Goal: Task Accomplishment & Management: Use online tool/utility

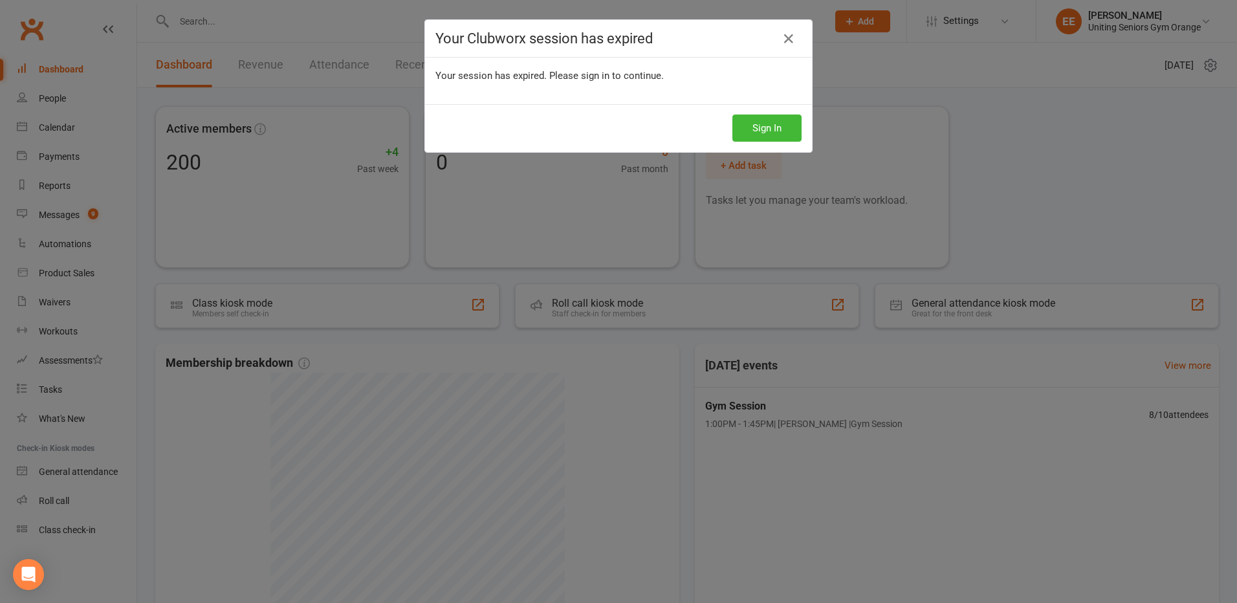
click at [790, 113] on div "Sign In" at bounding box center [618, 128] width 387 height 48
click at [789, 122] on button "Sign In" at bounding box center [766, 127] width 69 height 27
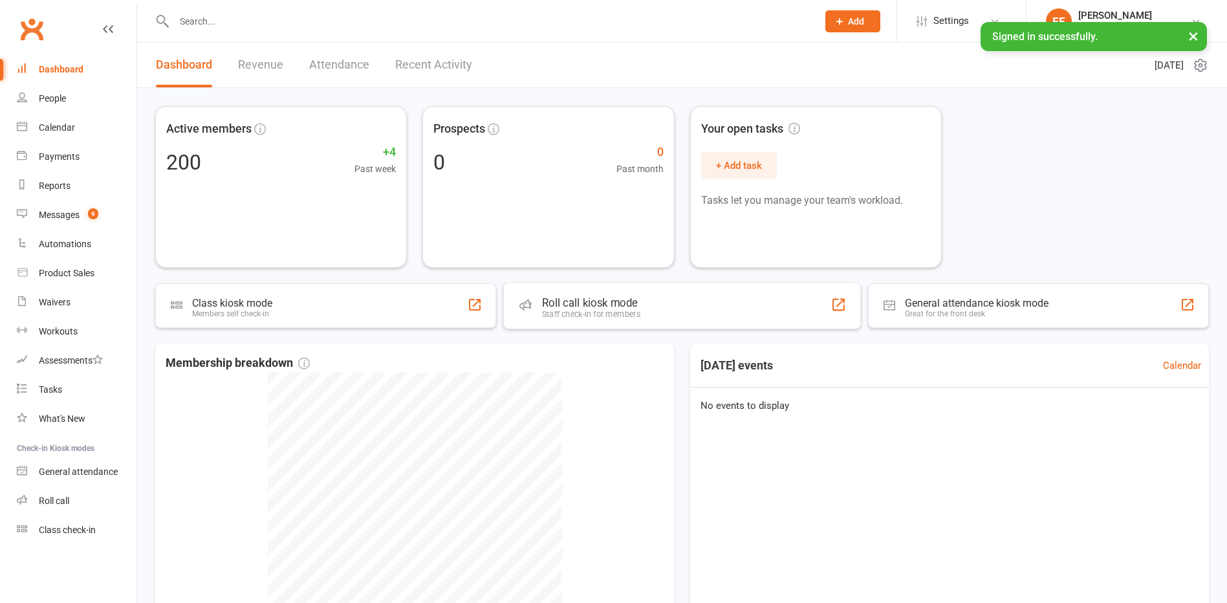
click at [585, 310] on div "Staff check-in for members" at bounding box center [591, 314] width 98 height 10
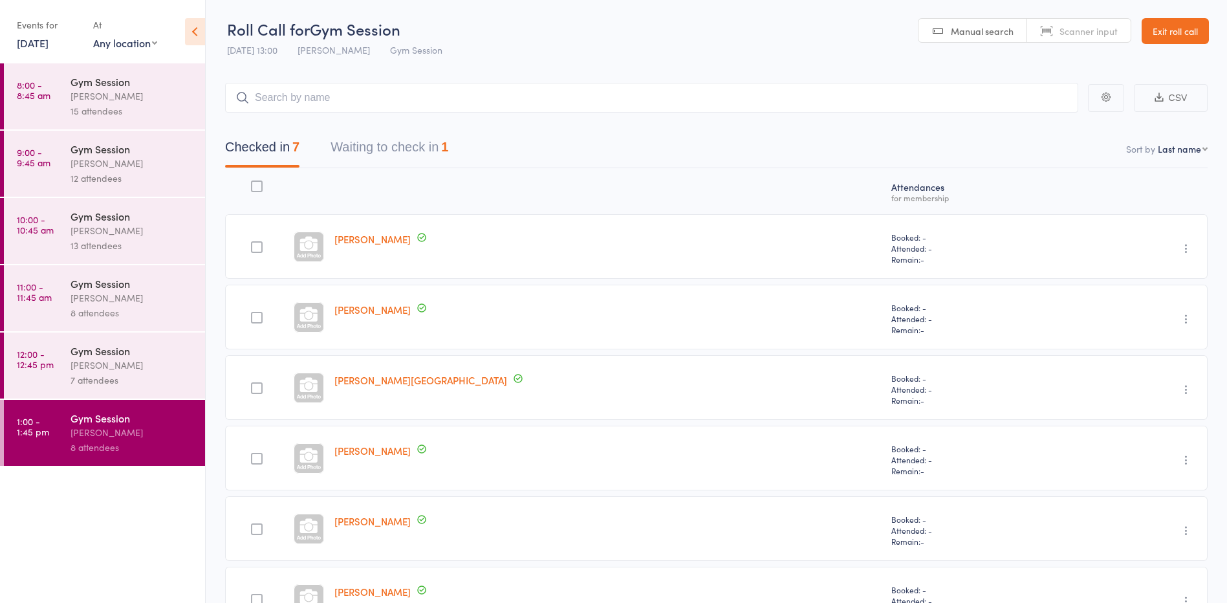
click at [41, 48] on link "[DATE]" at bounding box center [33, 43] width 32 height 14
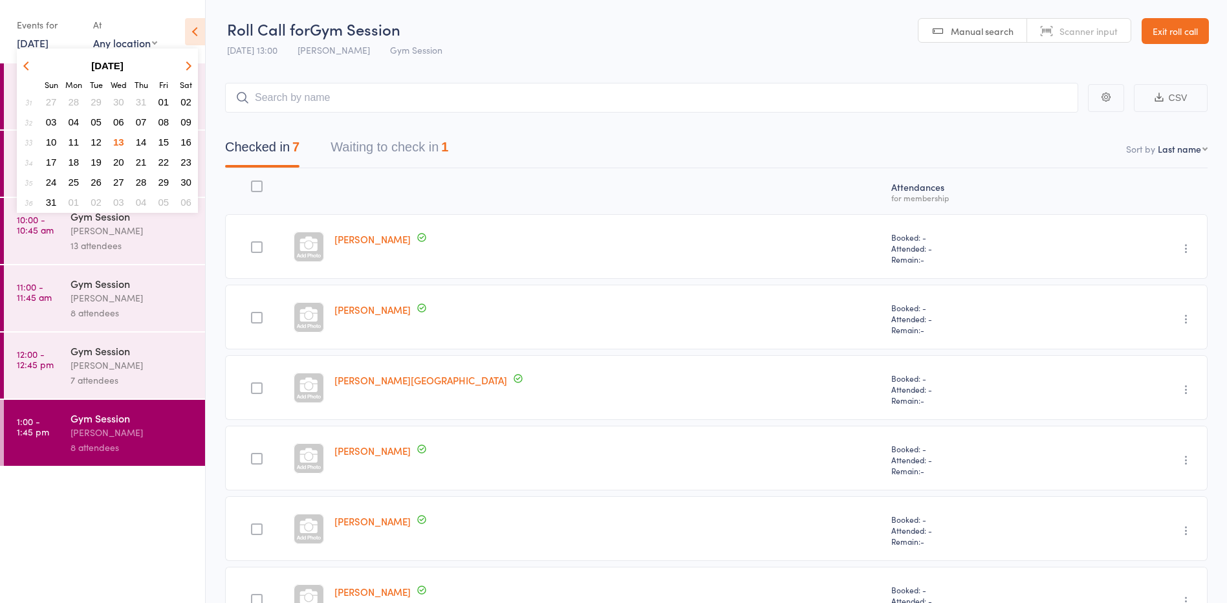
click at [72, 145] on span "11" at bounding box center [74, 141] width 11 height 11
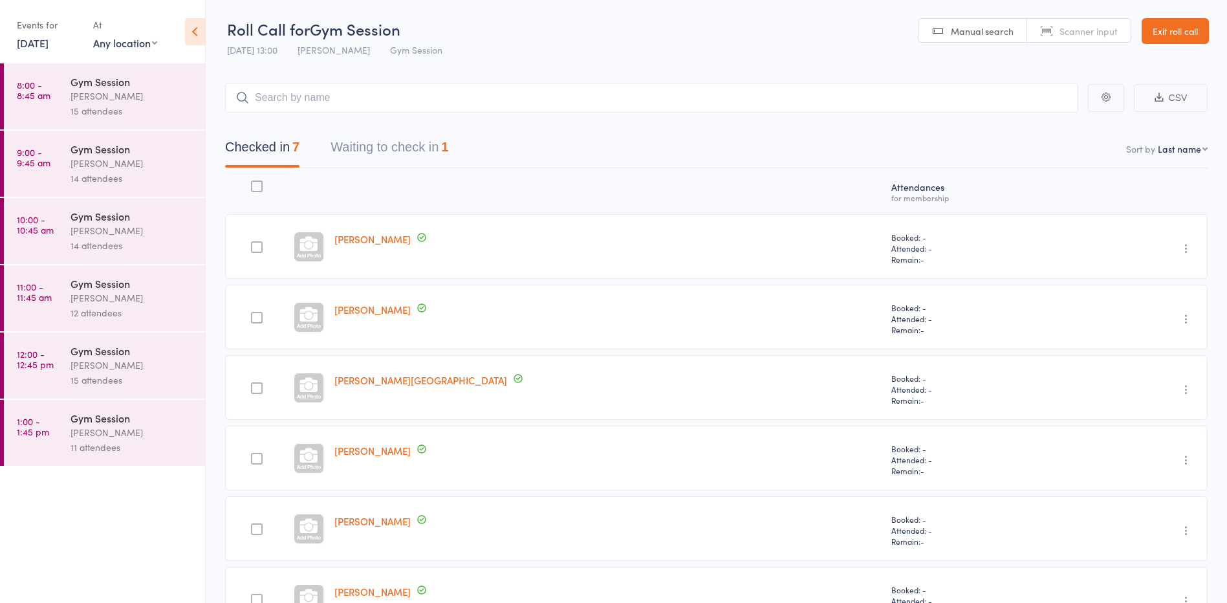
click at [94, 418] on div "Gym Session" at bounding box center [132, 418] width 124 height 14
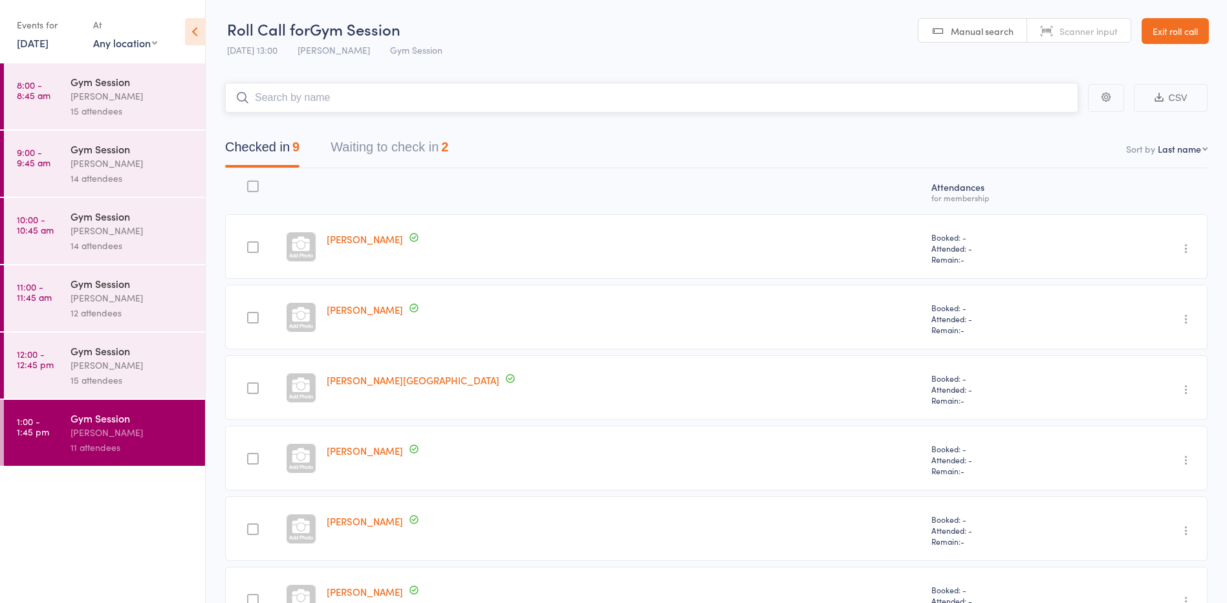
click at [393, 138] on button "Waiting to check in 2" at bounding box center [389, 150] width 118 height 34
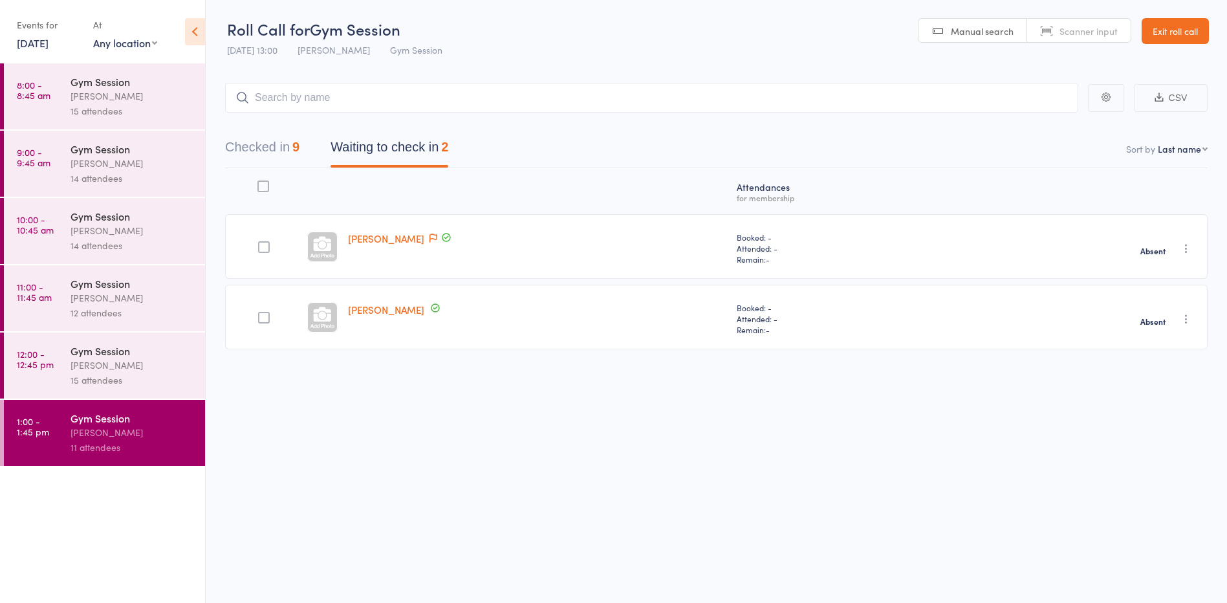
click at [124, 369] on div "Vanessa Gaynor" at bounding box center [132, 365] width 124 height 15
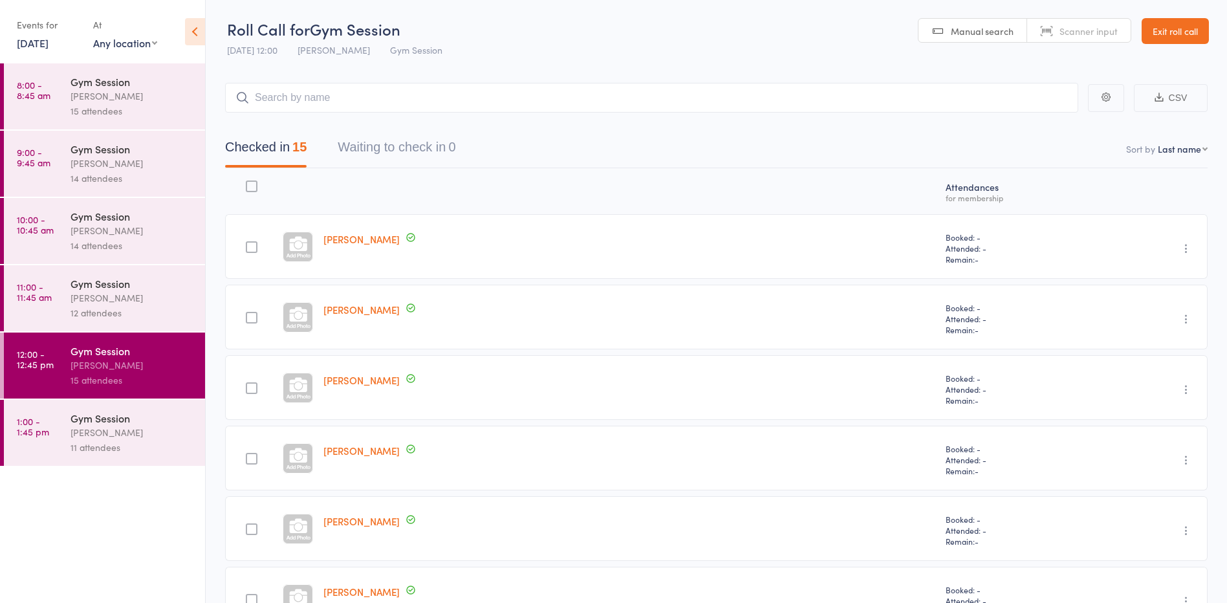
click at [111, 287] on div "Gym Session" at bounding box center [132, 283] width 124 height 14
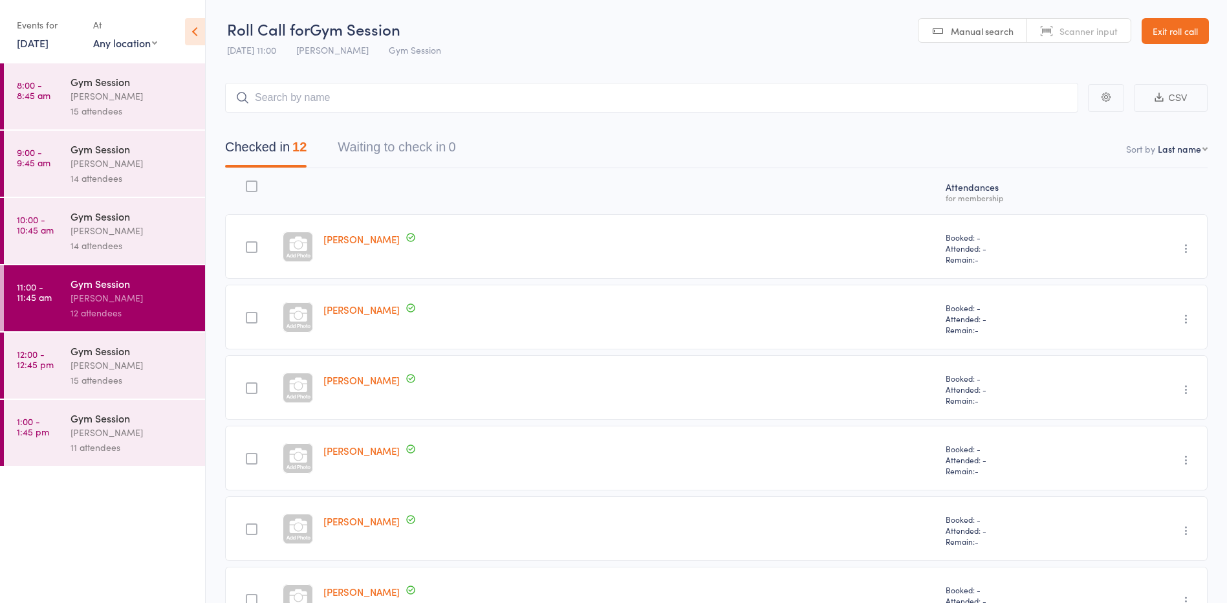
click at [108, 242] on div "14 attendees" at bounding box center [132, 245] width 124 height 15
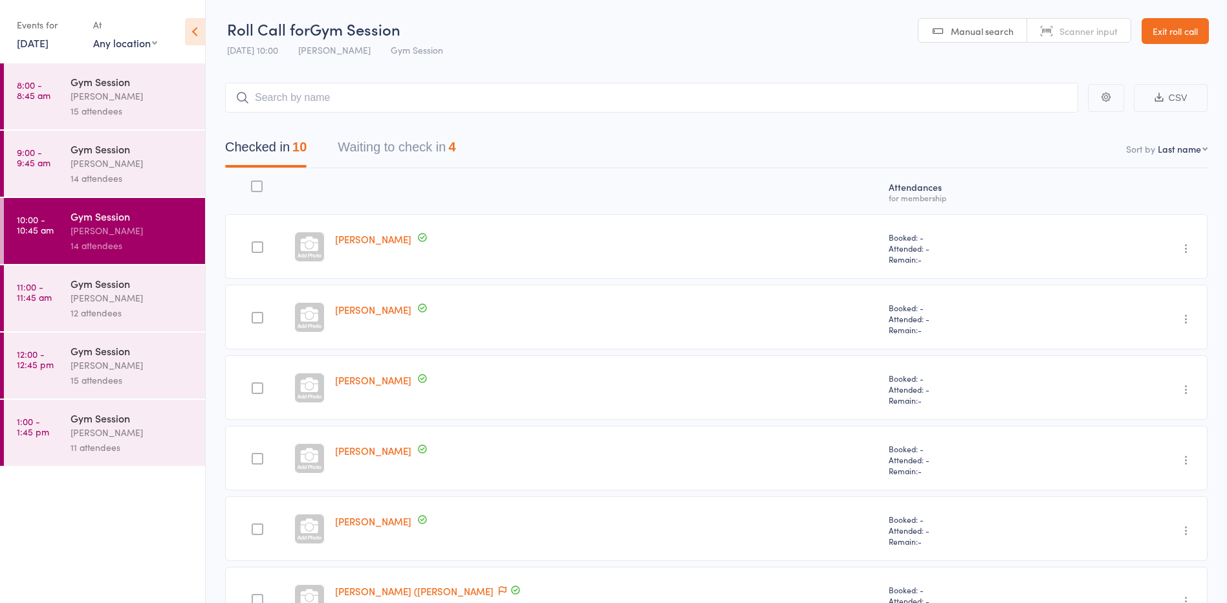
click at [372, 157] on button "Waiting to check in 4" at bounding box center [397, 150] width 118 height 34
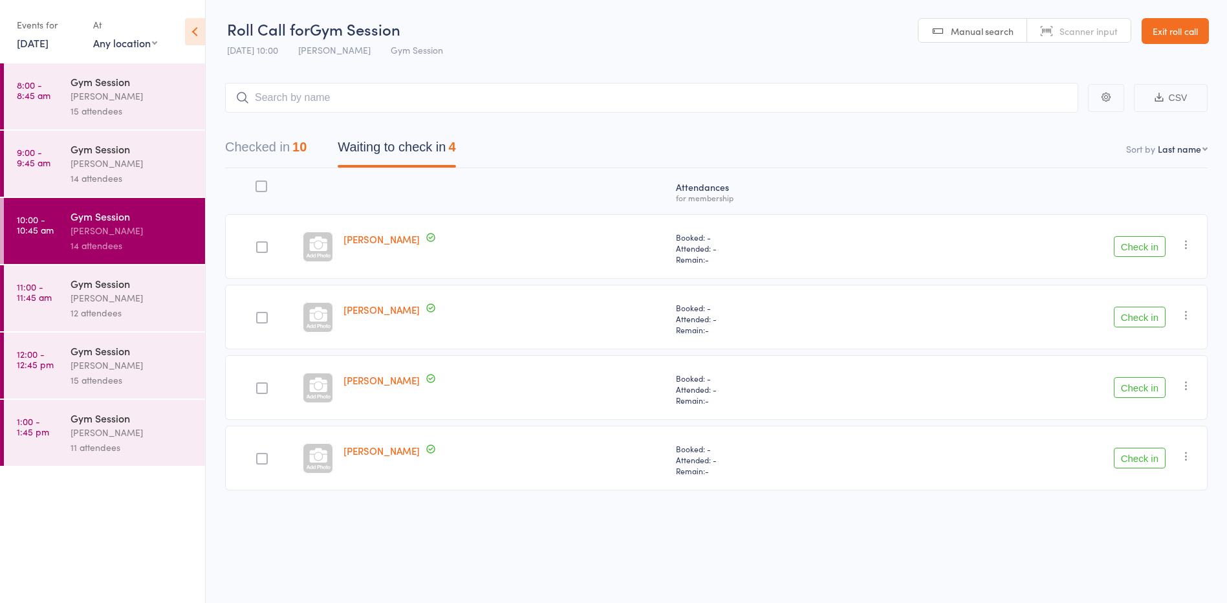
click at [1120, 245] on button "Check in" at bounding box center [1140, 246] width 52 height 21
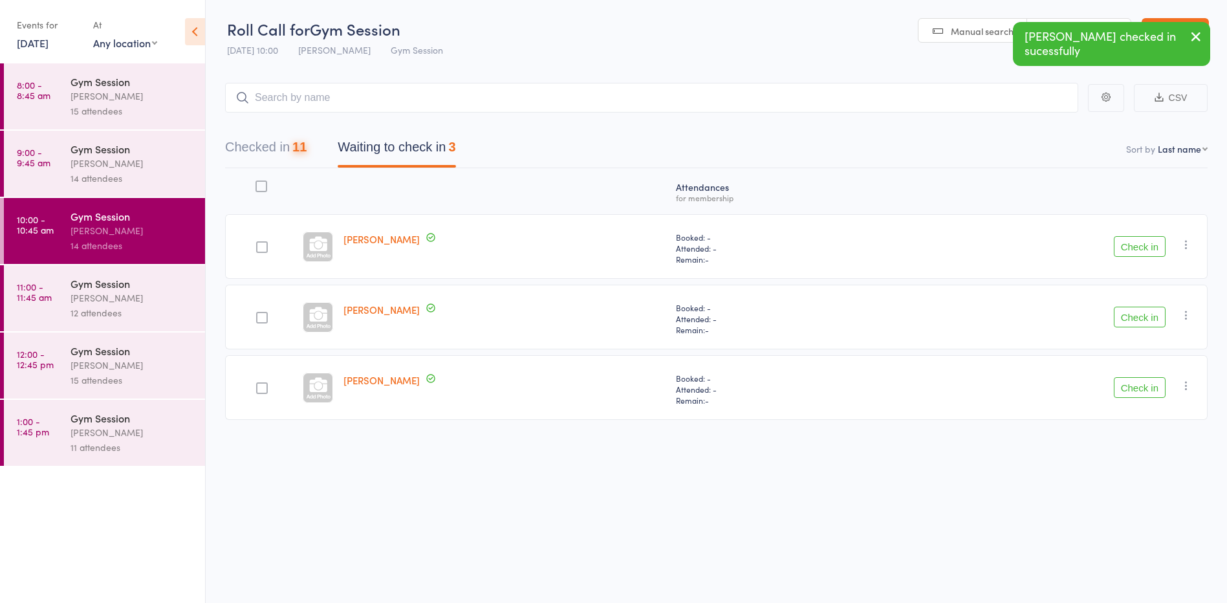
click at [1120, 245] on button "Check in" at bounding box center [1140, 246] width 52 height 21
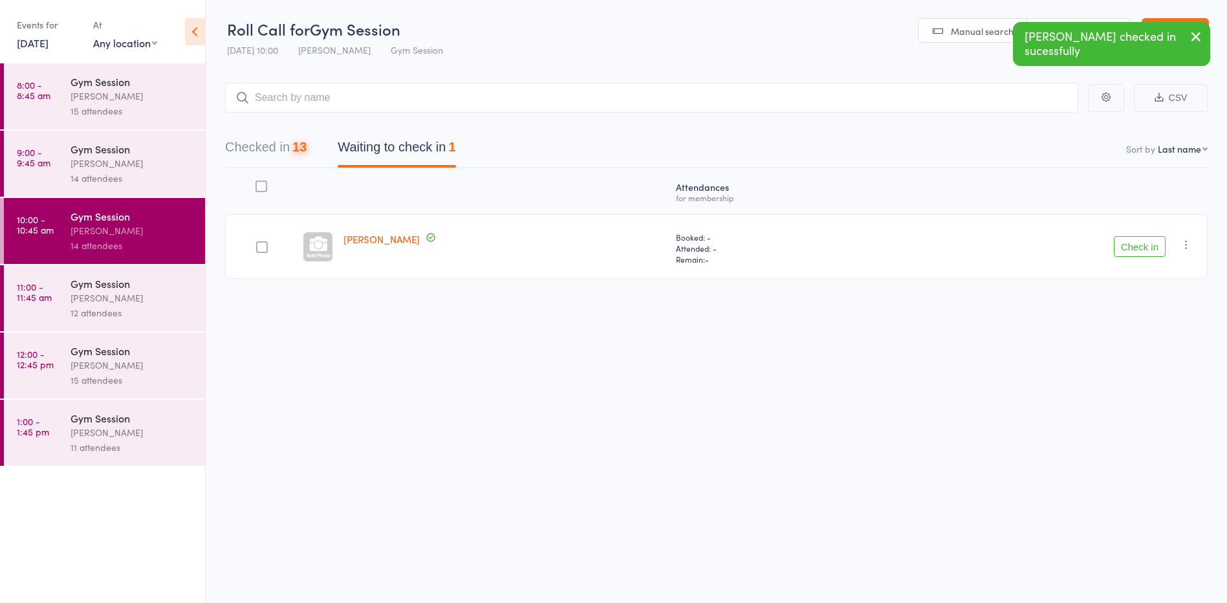
click at [1120, 245] on button "Check in" at bounding box center [1140, 246] width 52 height 21
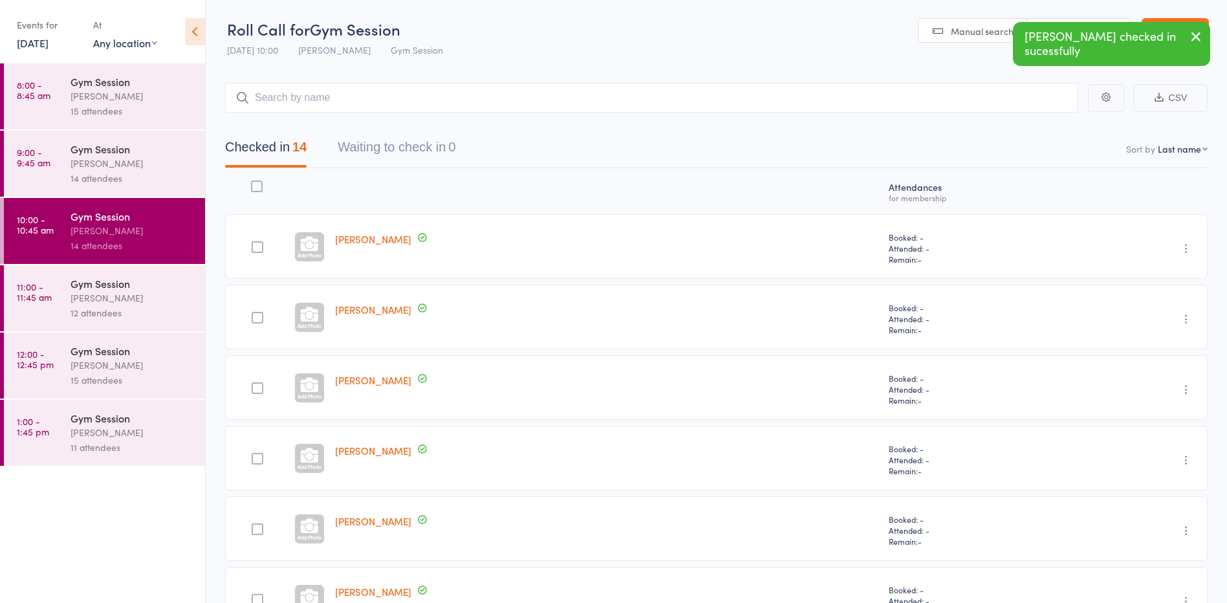
click at [49, 46] on link "11 Aug, 2025" at bounding box center [33, 43] width 32 height 14
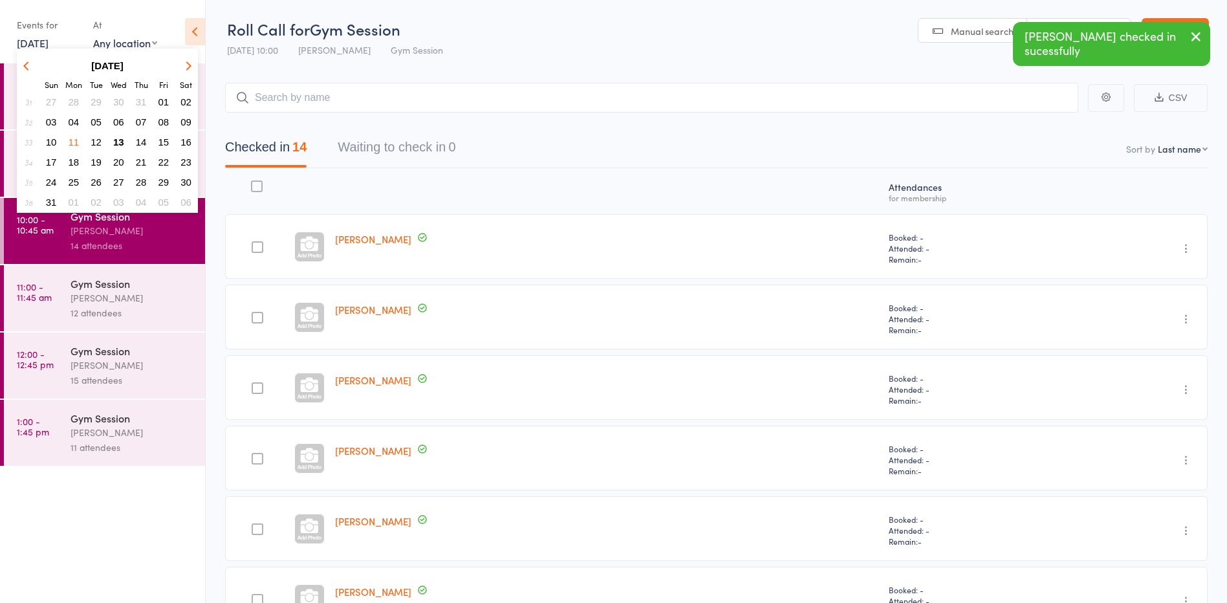
click at [100, 138] on span "12" at bounding box center [96, 141] width 11 height 11
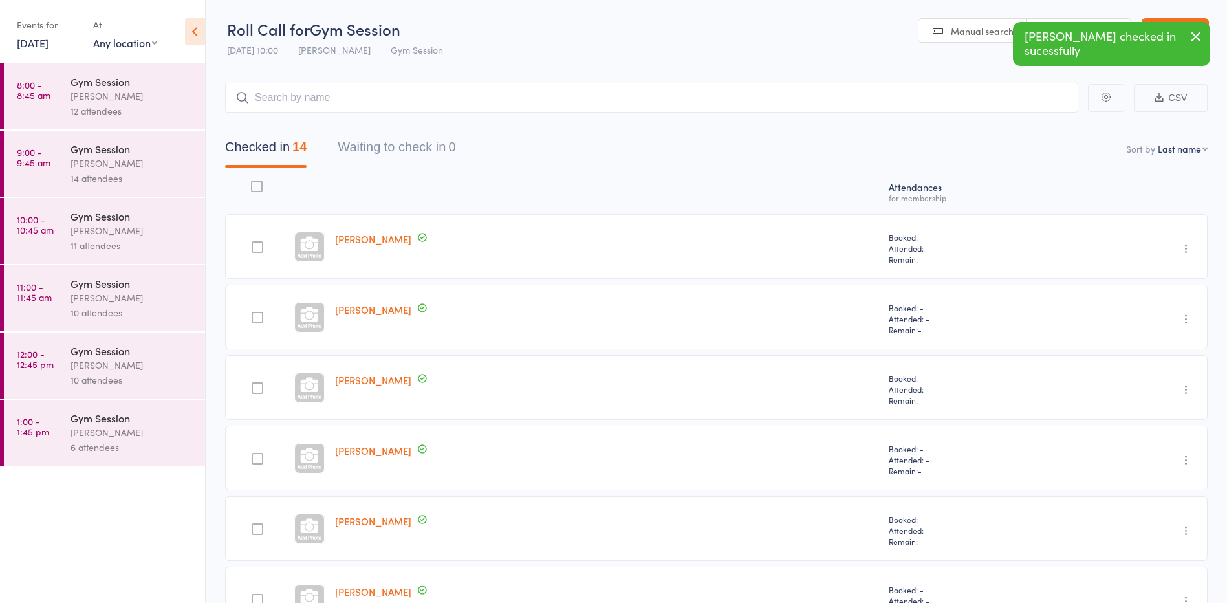
click at [105, 111] on div "12 attendees" at bounding box center [132, 110] width 124 height 15
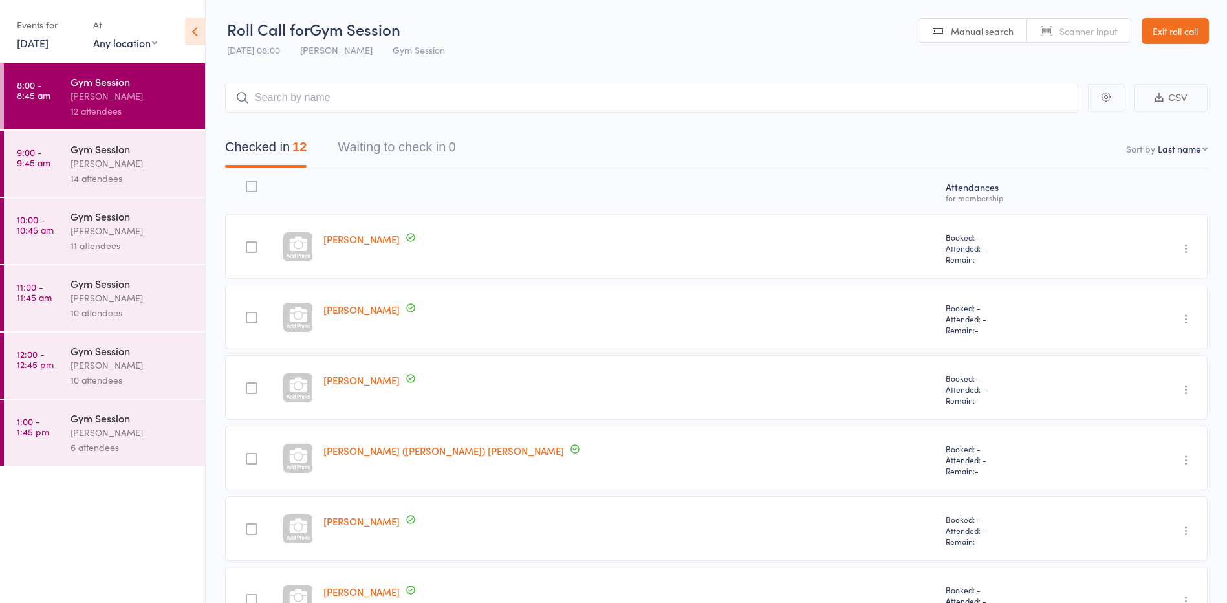
click at [129, 175] on div "14 attendees" at bounding box center [132, 178] width 124 height 15
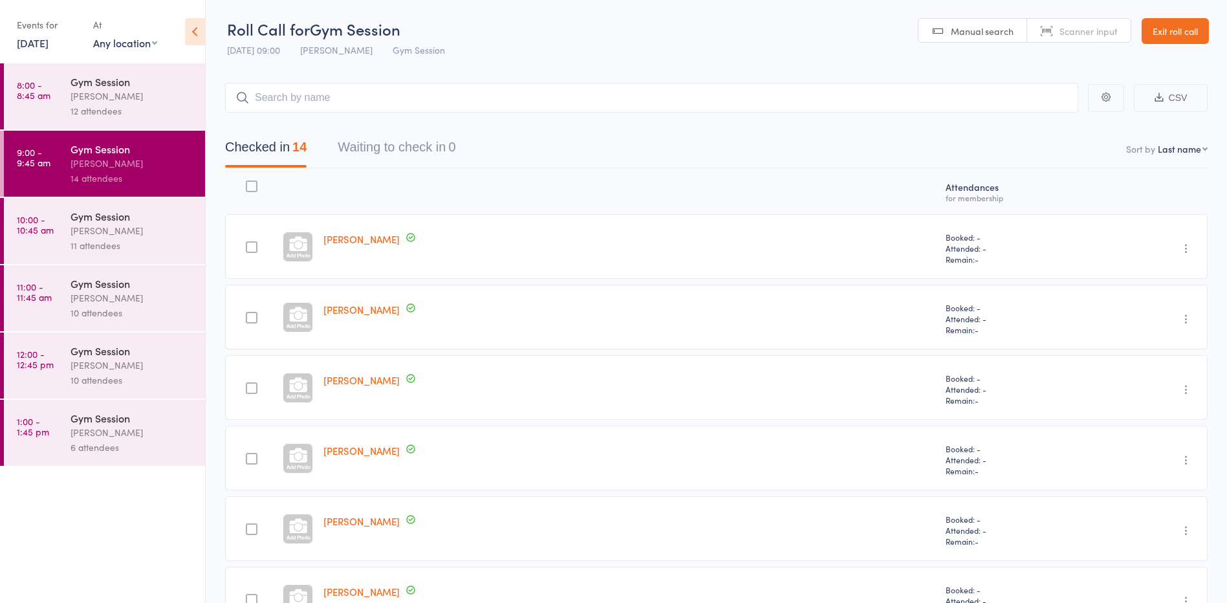
click at [153, 243] on div "11 attendees" at bounding box center [132, 245] width 124 height 15
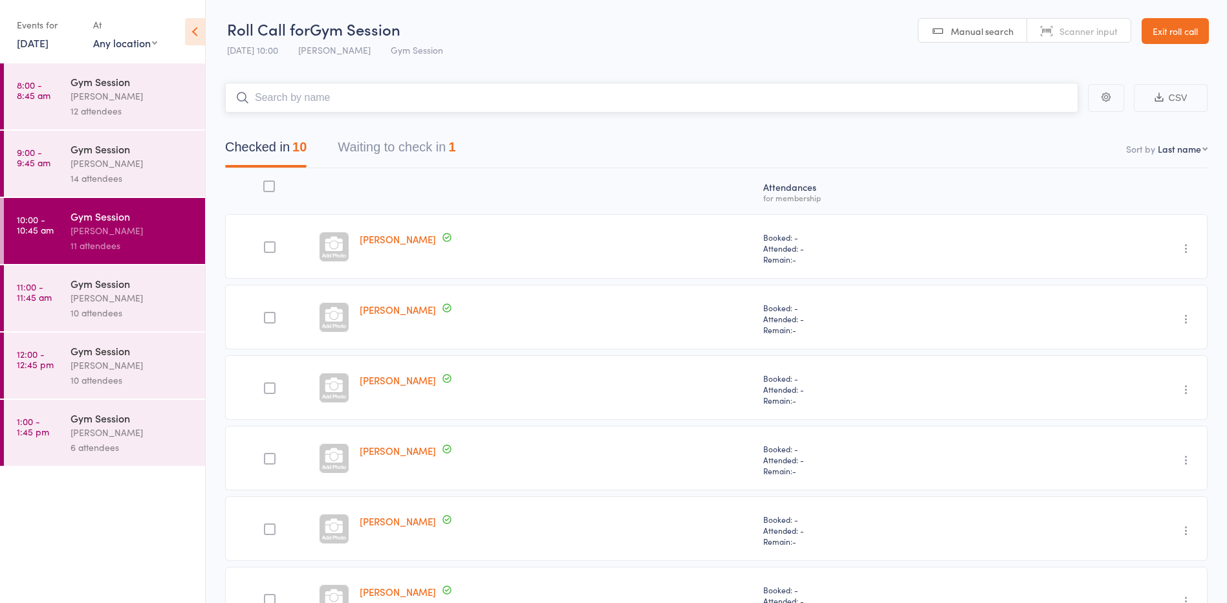
click at [400, 161] on button "Waiting to check in 1" at bounding box center [397, 150] width 118 height 34
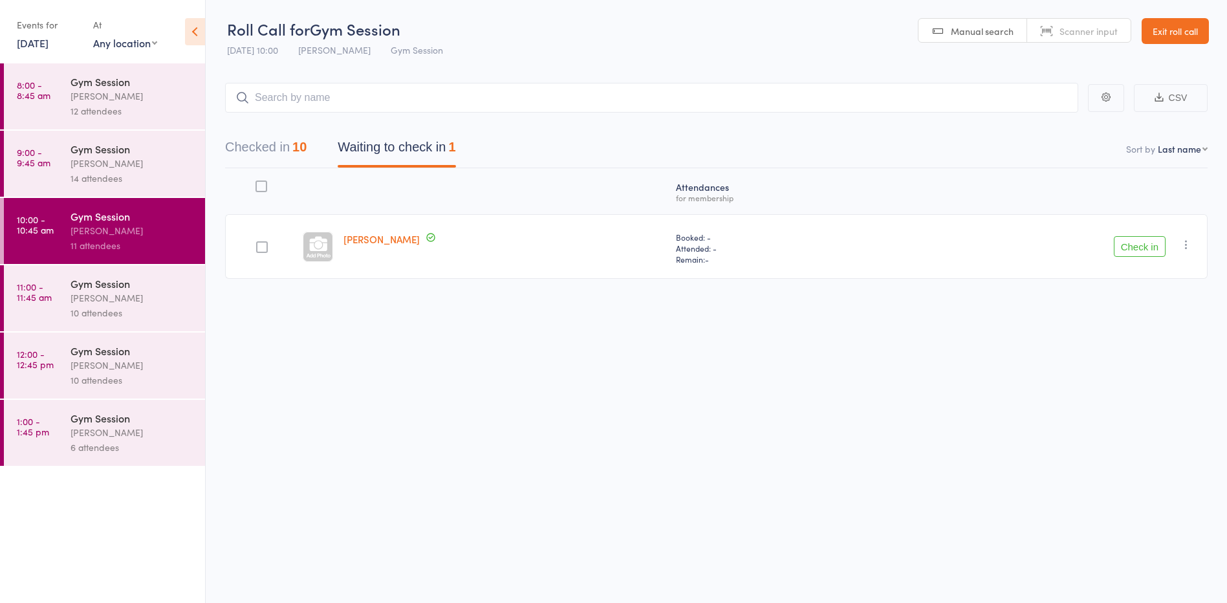
click at [1187, 242] on icon "button" at bounding box center [1186, 244] width 13 height 13
click at [1133, 379] on li "Mark absent" at bounding box center [1140, 373] width 107 height 17
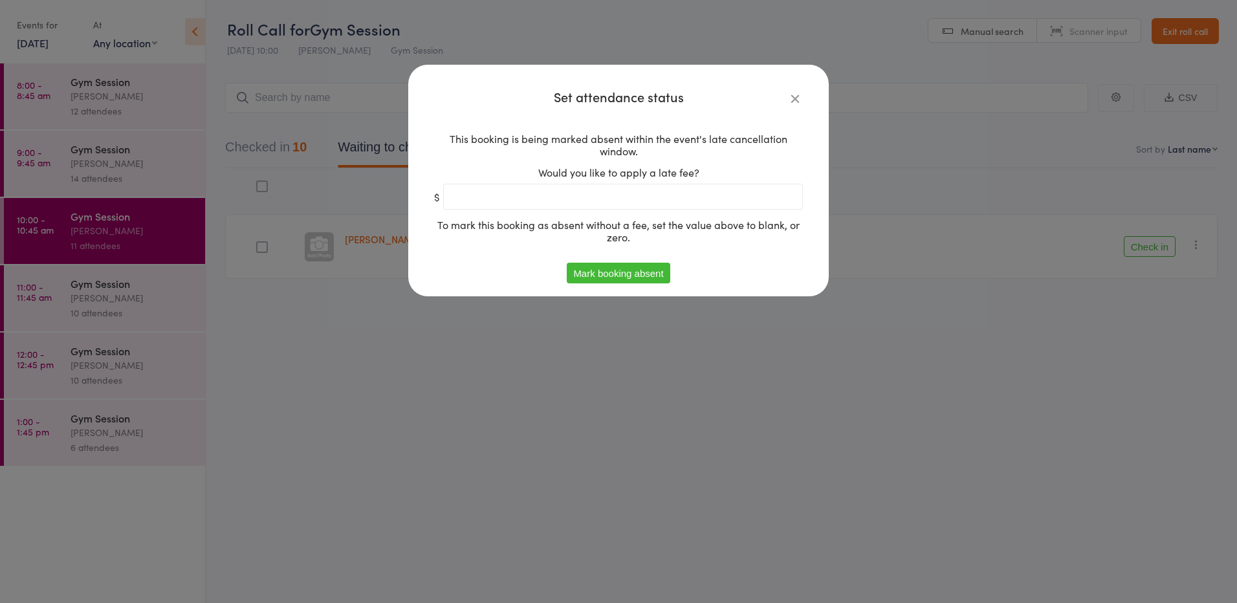
click at [612, 276] on button "Mark booking absent" at bounding box center [618, 273] width 103 height 21
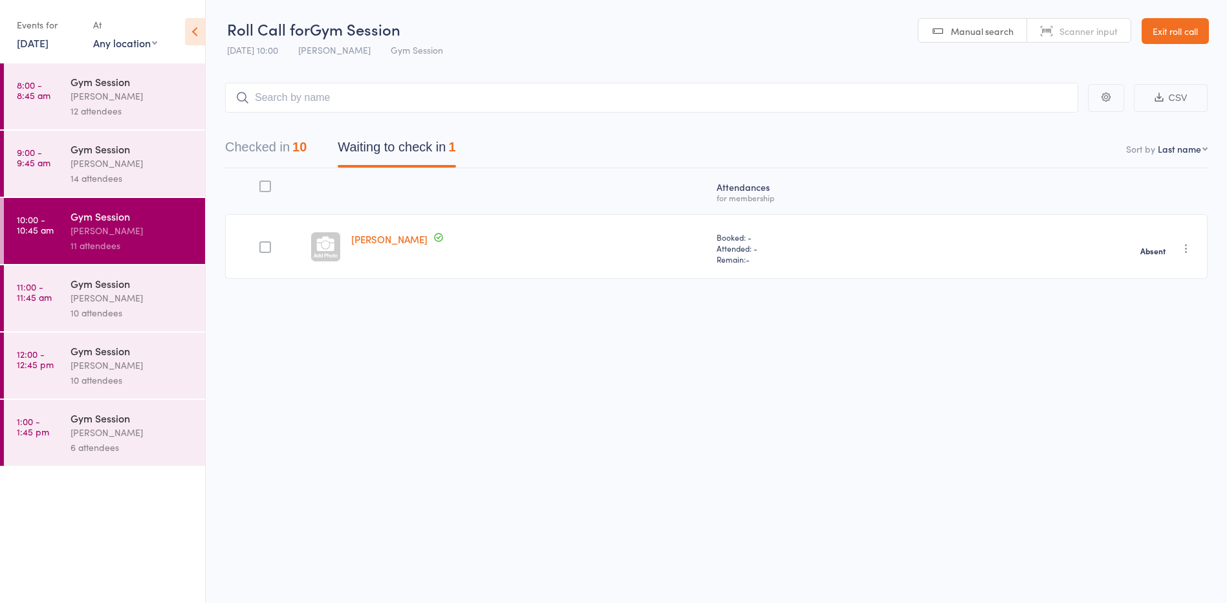
click at [74, 301] on div "Vanessa Gaynor" at bounding box center [132, 297] width 124 height 15
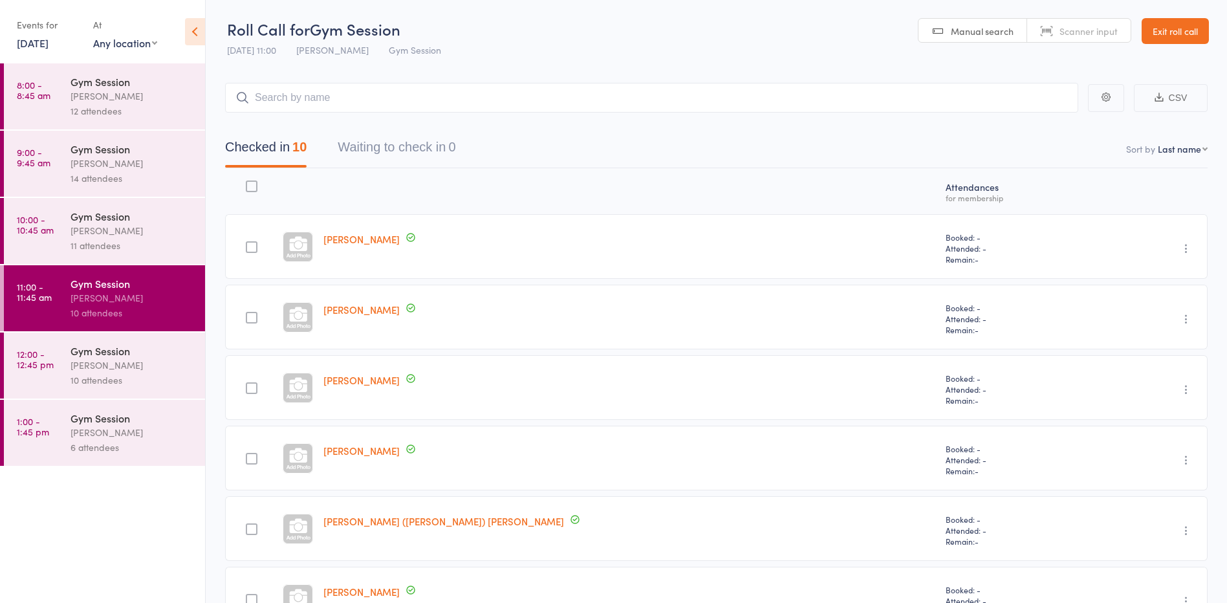
click at [125, 362] on div "Vanessa Gaynor" at bounding box center [132, 365] width 124 height 15
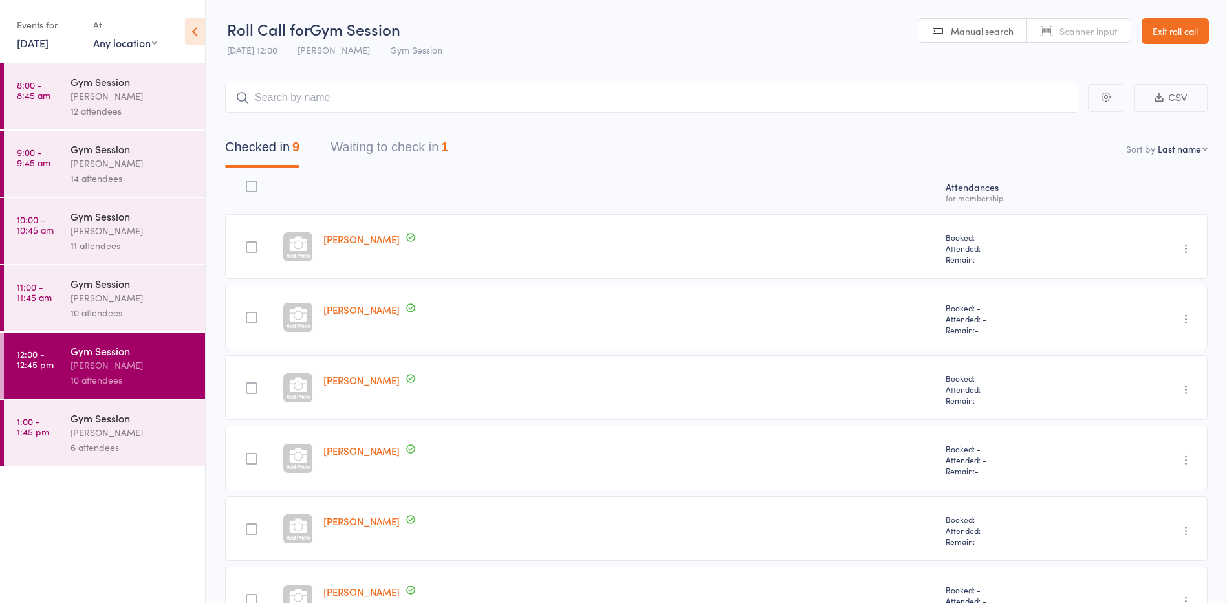
click at [365, 148] on button "Waiting to check in 1" at bounding box center [389, 150] width 118 height 34
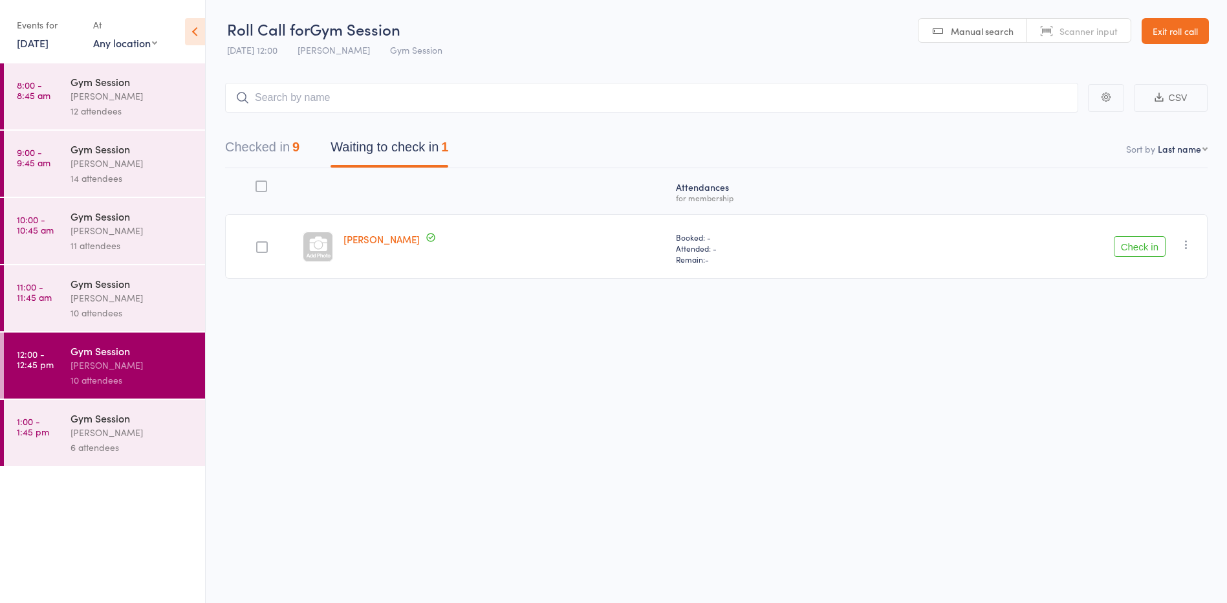
click at [1153, 249] on button "Check in" at bounding box center [1140, 246] width 52 height 21
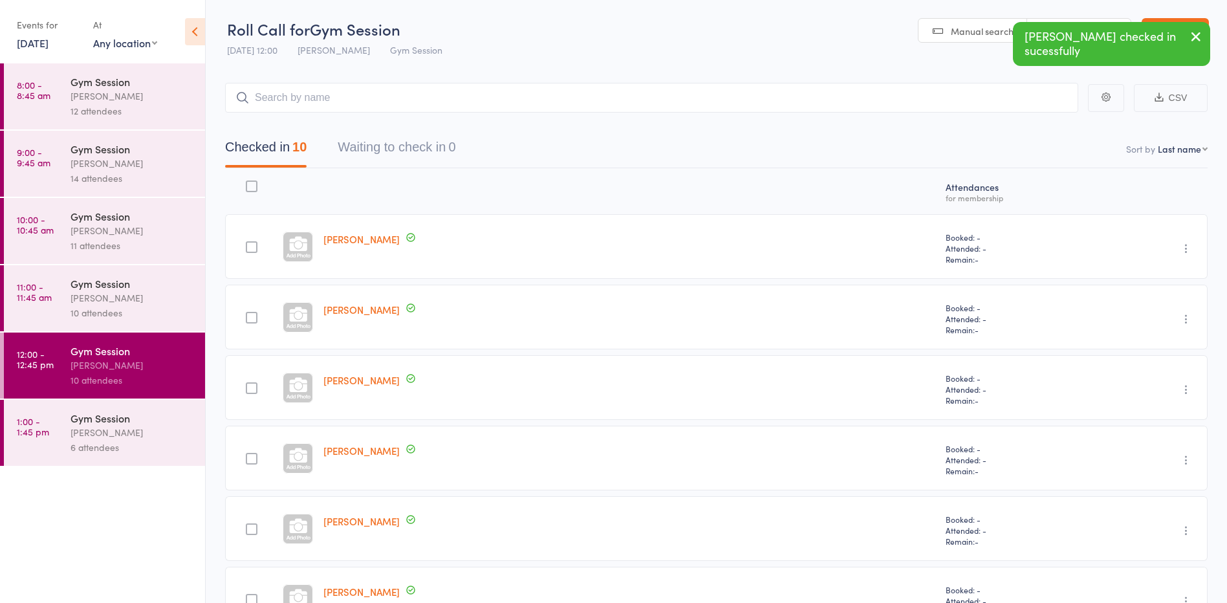
click at [140, 428] on div "Vanessa Gaynor" at bounding box center [132, 432] width 124 height 15
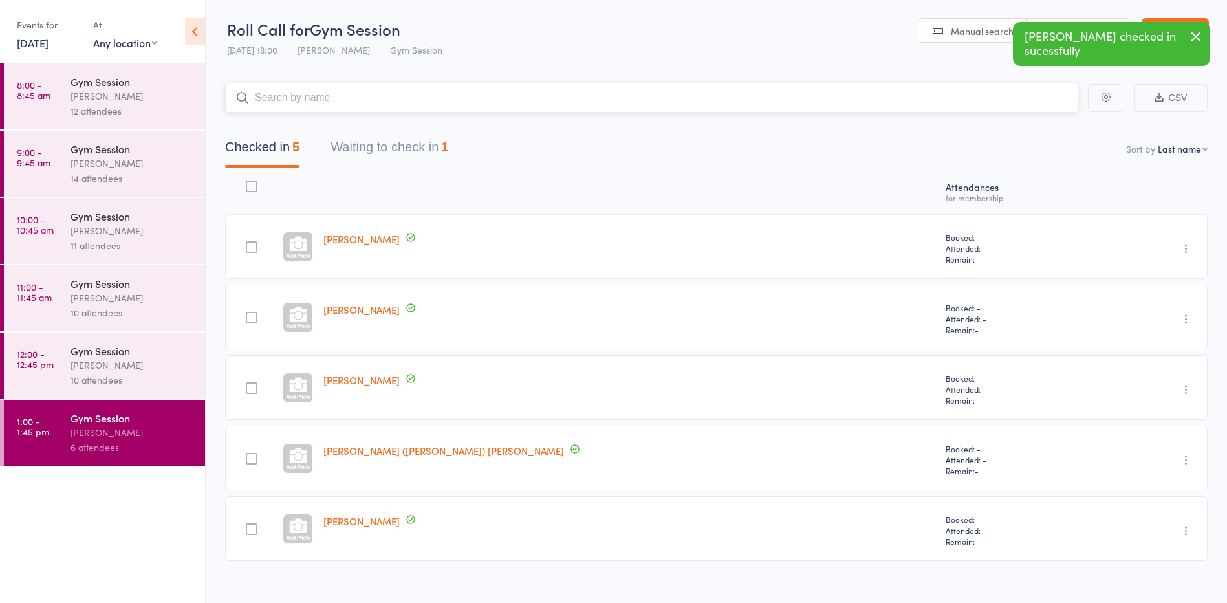
click at [402, 154] on button "Waiting to check in 1" at bounding box center [389, 150] width 118 height 34
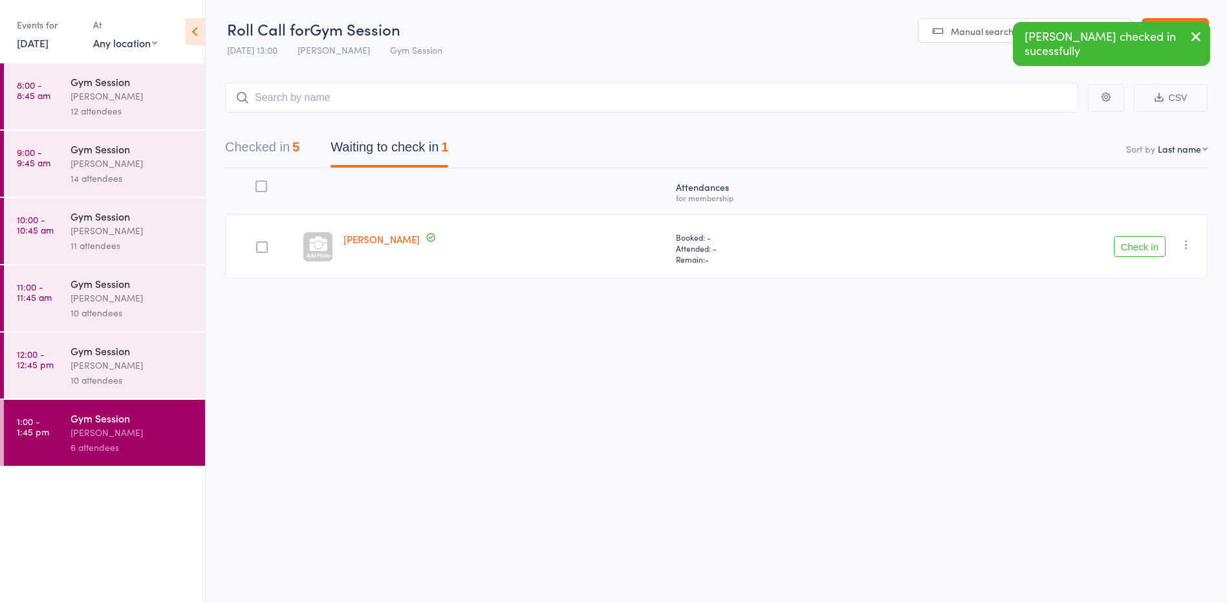
click at [1182, 246] on icon "button" at bounding box center [1186, 244] width 13 height 13
click at [1132, 382] on li "Mark absent" at bounding box center [1140, 373] width 107 height 17
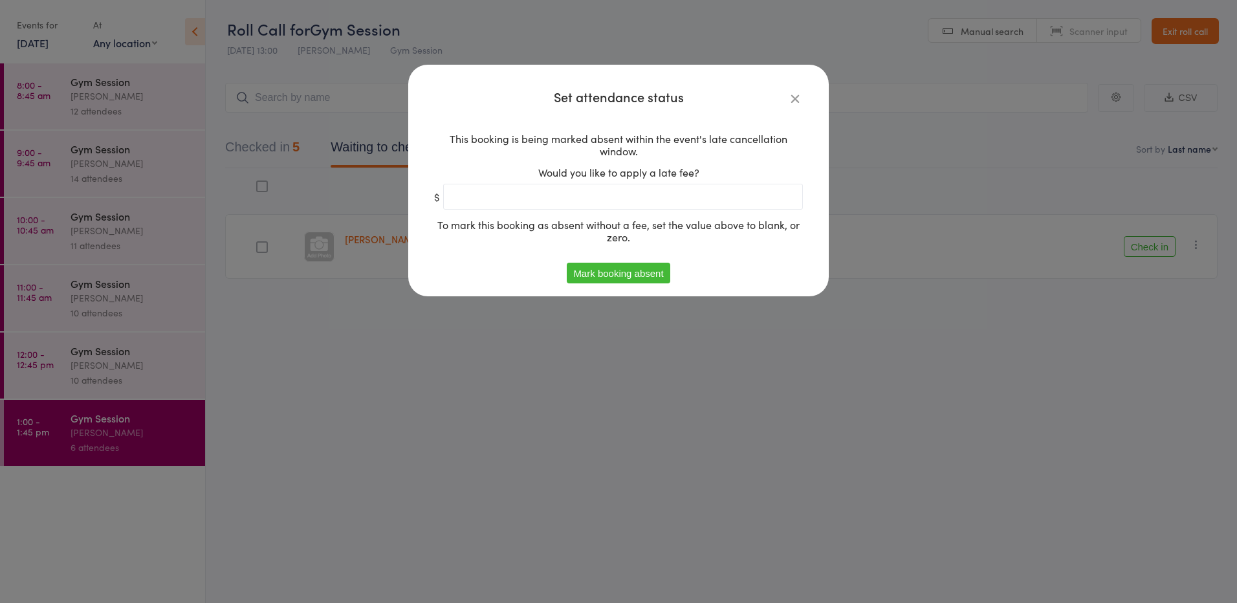
click at [617, 267] on button "Mark booking absent" at bounding box center [618, 273] width 103 height 21
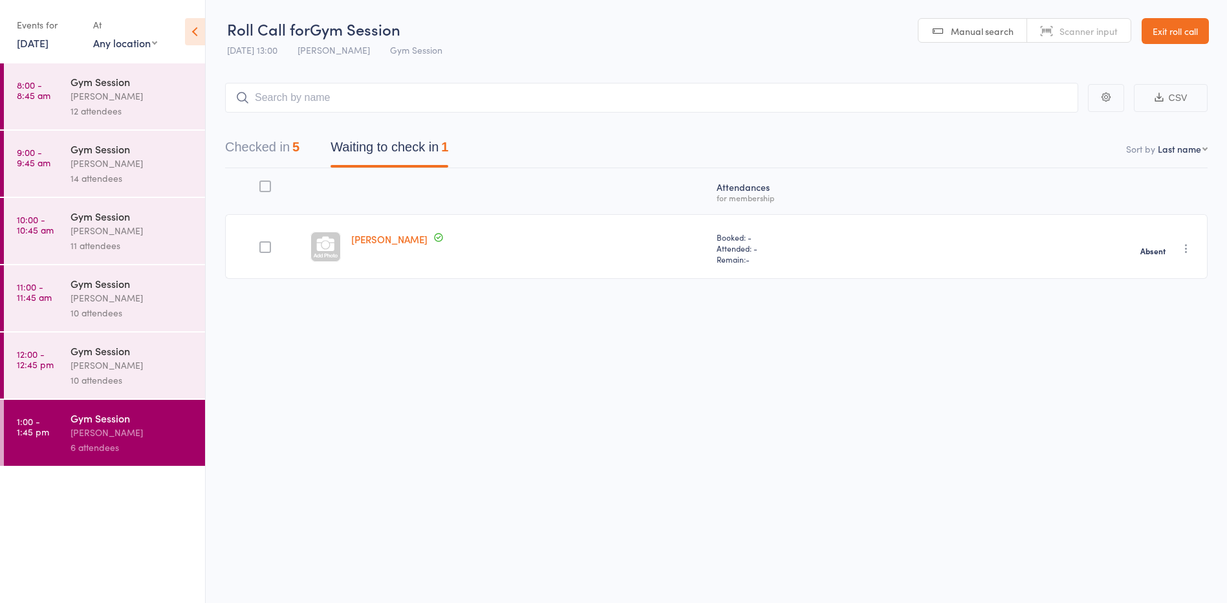
click at [37, 49] on link "12 Aug, 2025" at bounding box center [33, 43] width 32 height 14
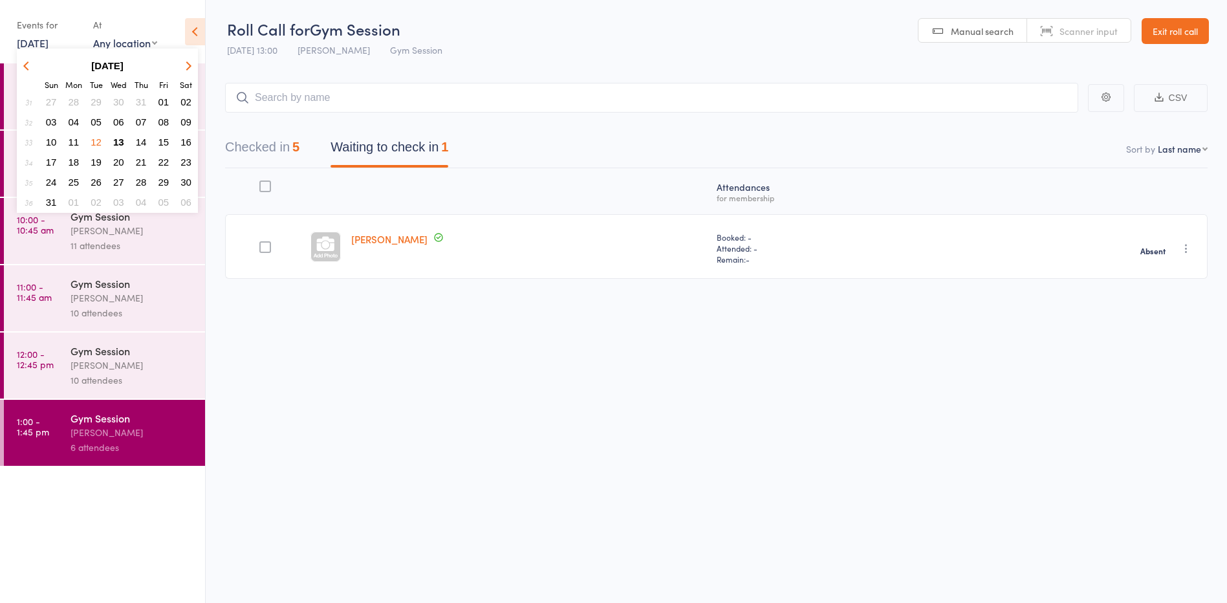
click at [122, 140] on span "13" at bounding box center [118, 141] width 11 height 11
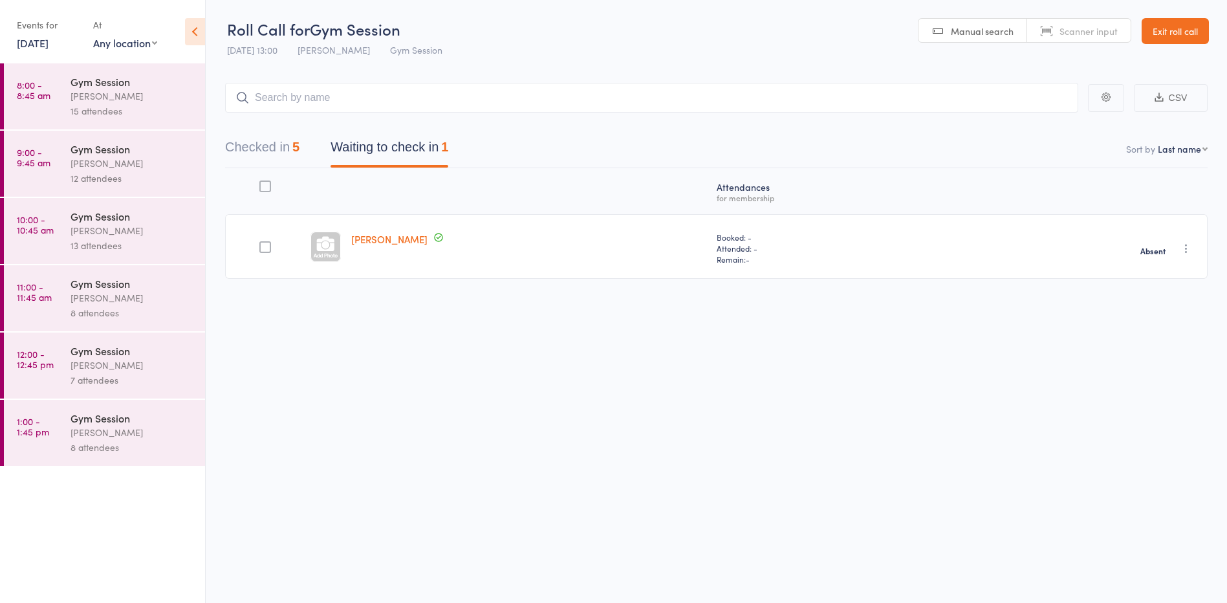
click at [140, 424] on div "Gym Session" at bounding box center [132, 418] width 124 height 14
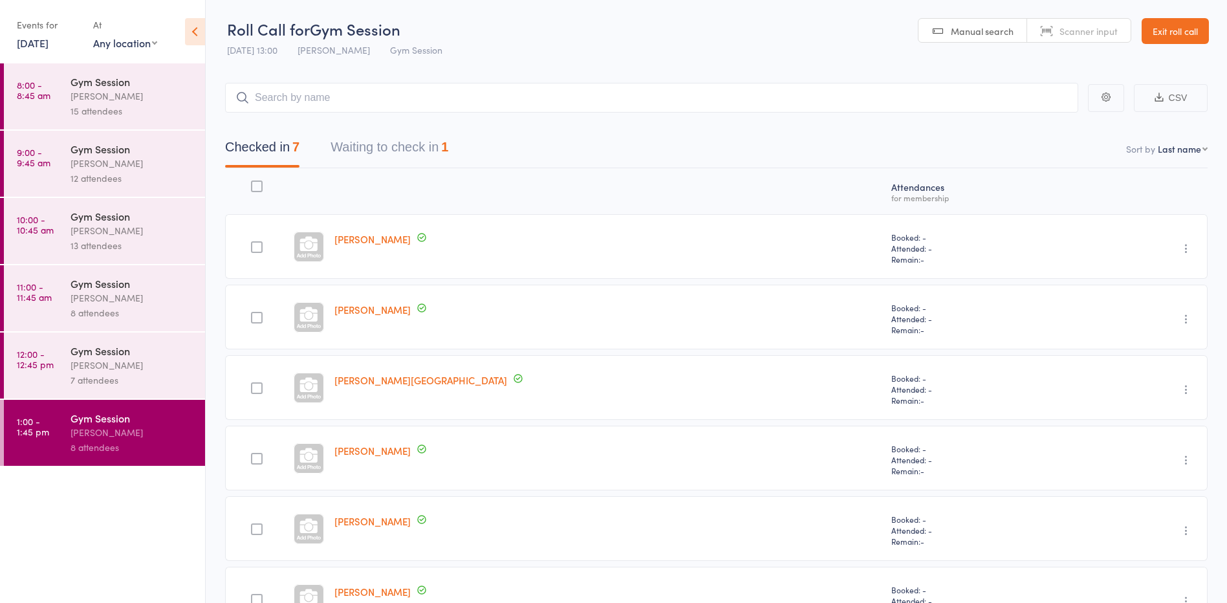
click at [393, 149] on button "Waiting to check in 1" at bounding box center [389, 150] width 118 height 34
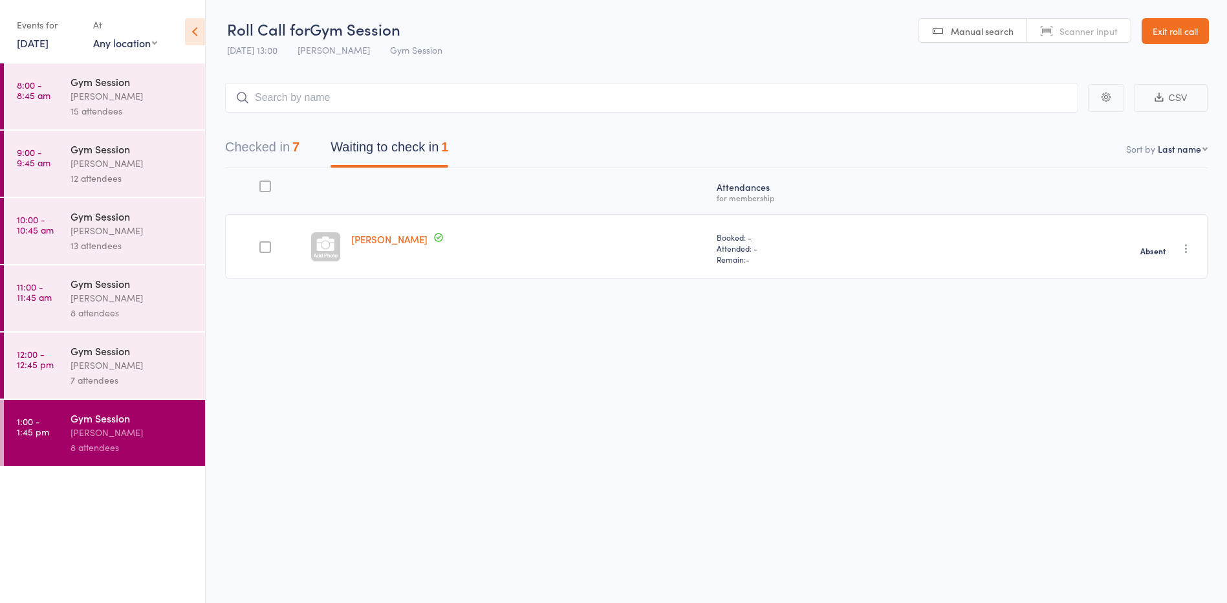
click at [110, 373] on div "7 attendees" at bounding box center [132, 380] width 124 height 15
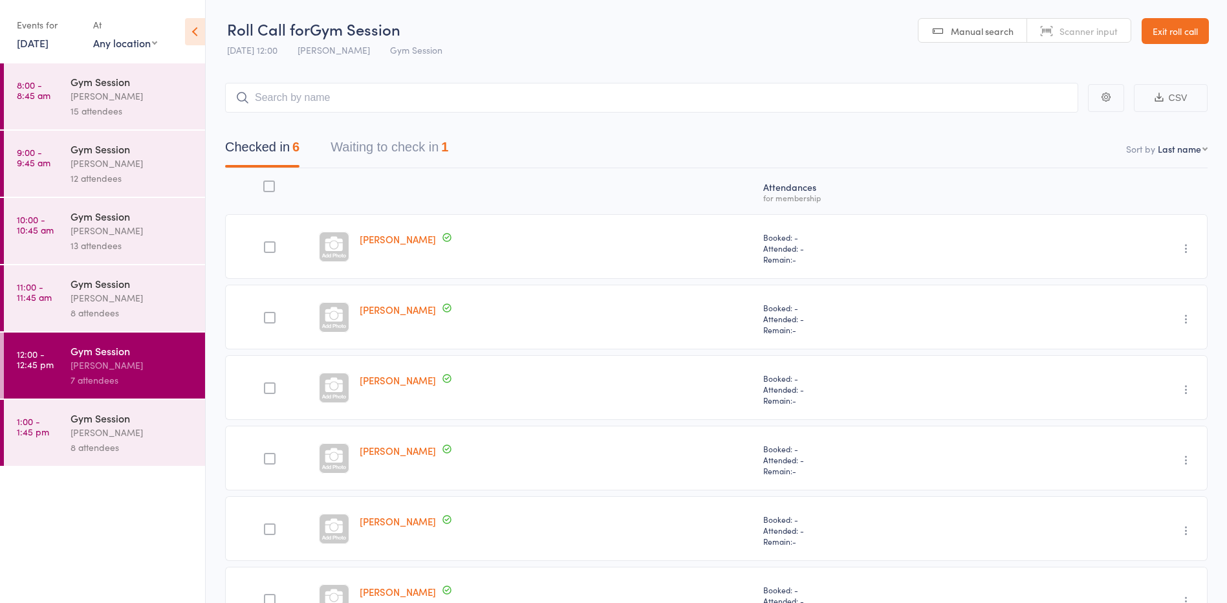
click at [385, 138] on button "Waiting to check in 1" at bounding box center [389, 150] width 118 height 34
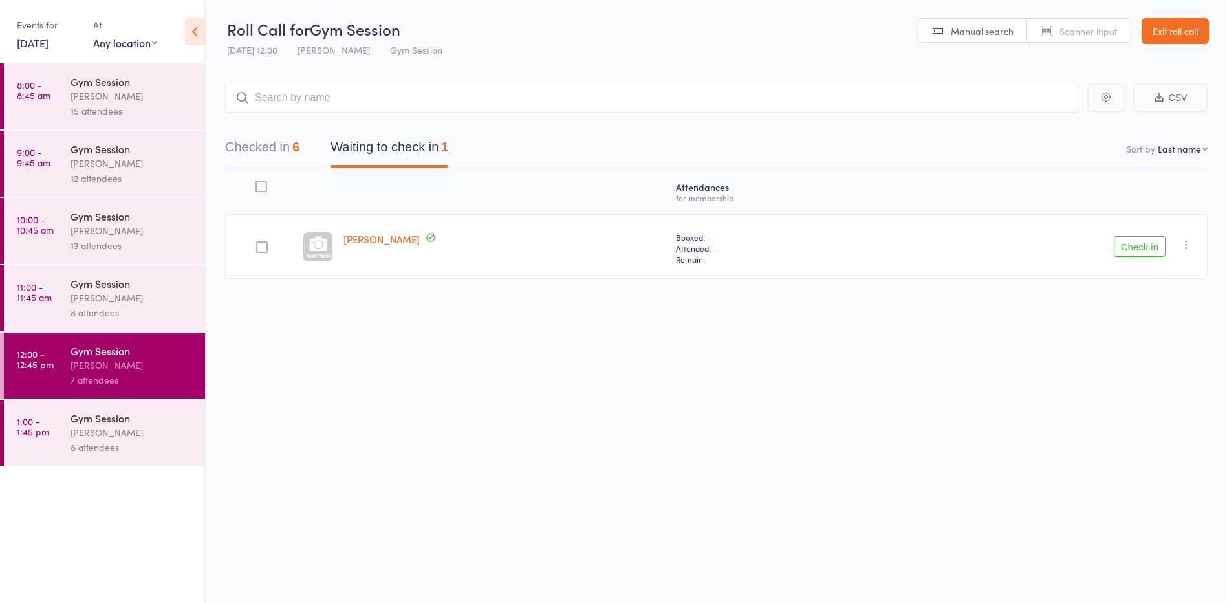
click at [1182, 244] on icon "button" at bounding box center [1186, 244] width 13 height 13
click at [1138, 380] on li "Mark absent" at bounding box center [1140, 373] width 107 height 17
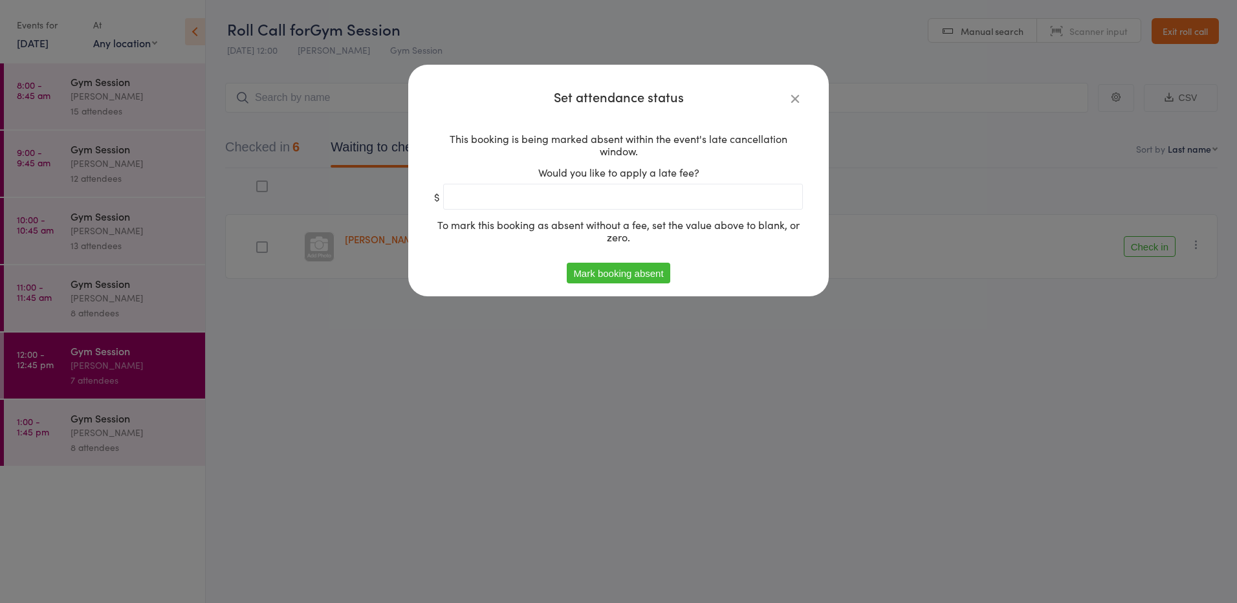
click at [634, 279] on button "Mark booking absent" at bounding box center [618, 273] width 103 height 21
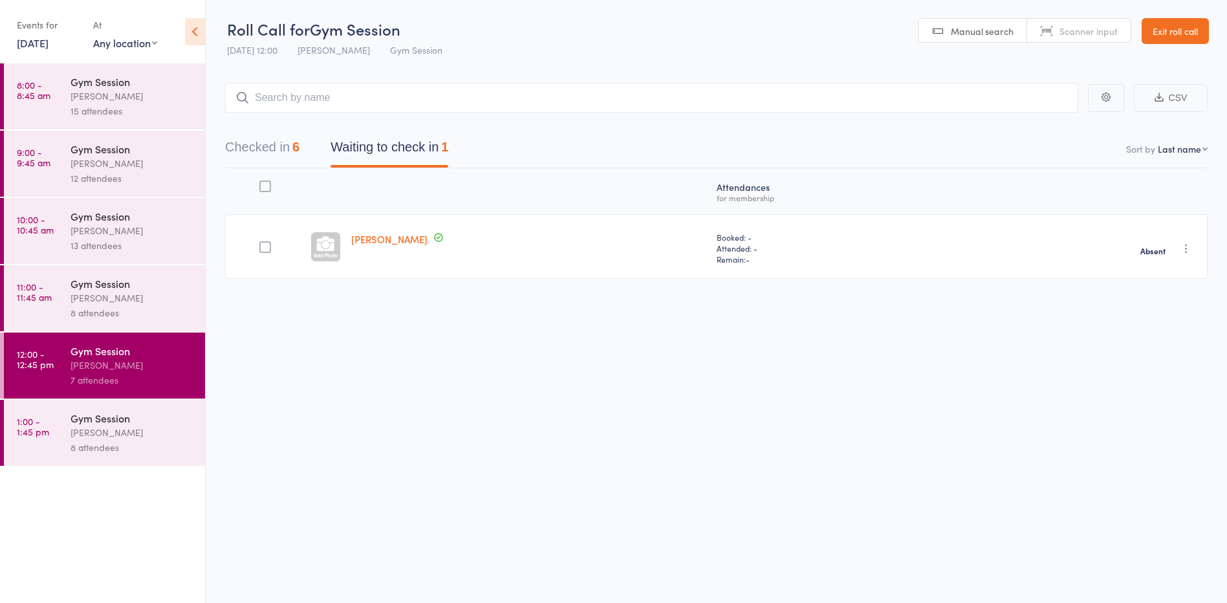
click at [94, 319] on div "8 attendees" at bounding box center [132, 312] width 124 height 15
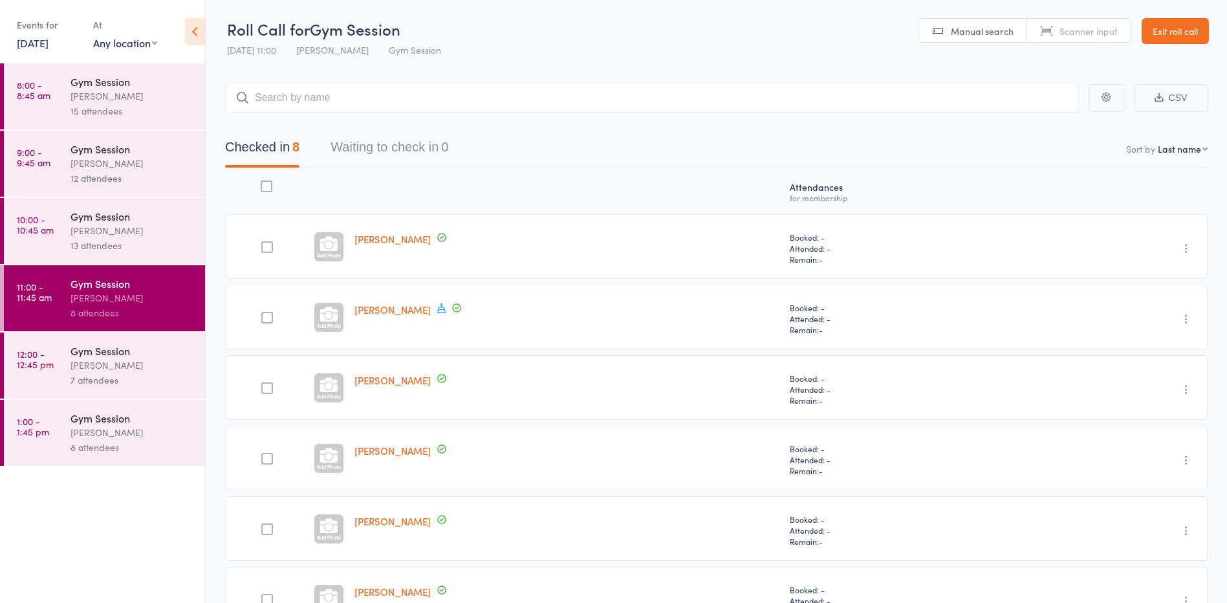
click at [95, 250] on div "13 attendees" at bounding box center [132, 245] width 124 height 15
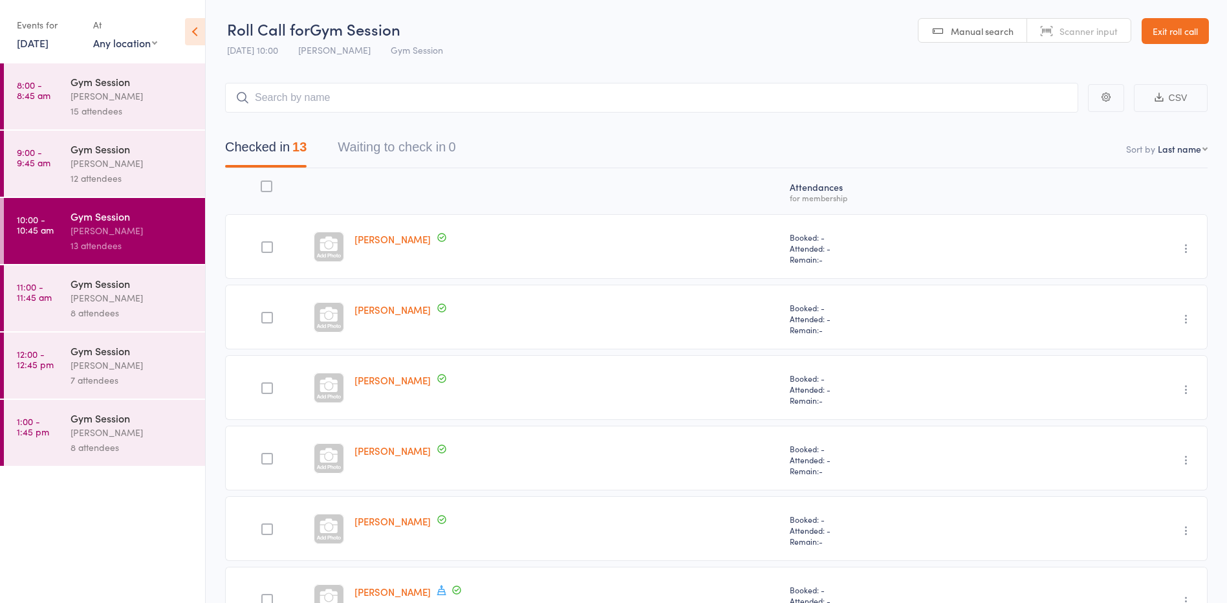
click at [94, 179] on div "12 attendees" at bounding box center [132, 178] width 124 height 15
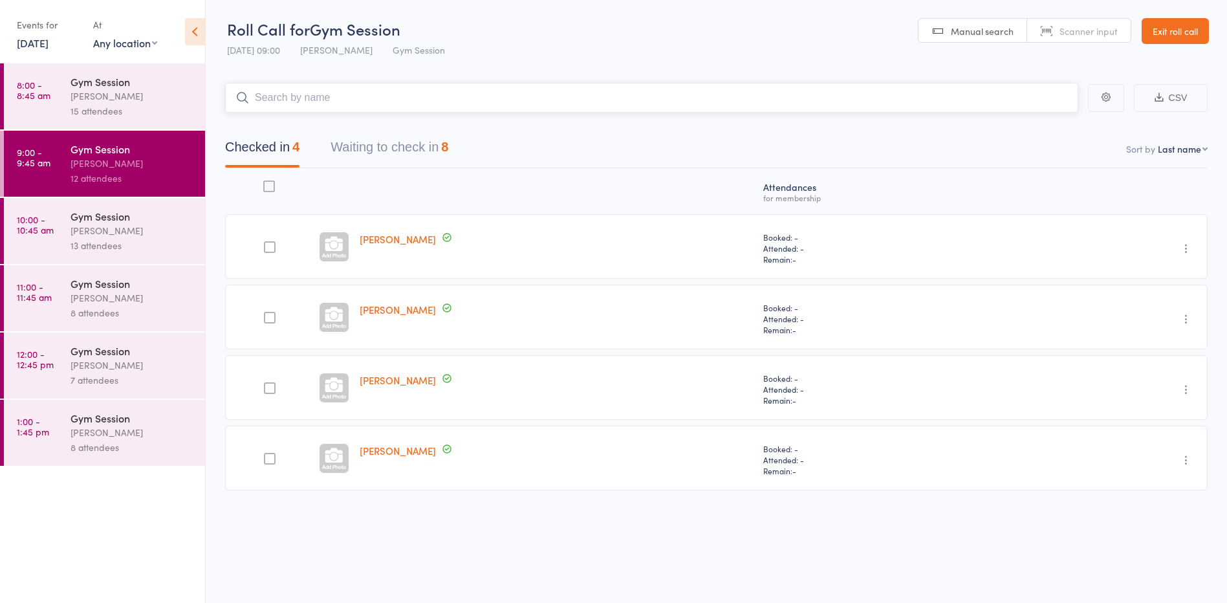
click at [381, 136] on button "Waiting to check in 8" at bounding box center [389, 150] width 118 height 34
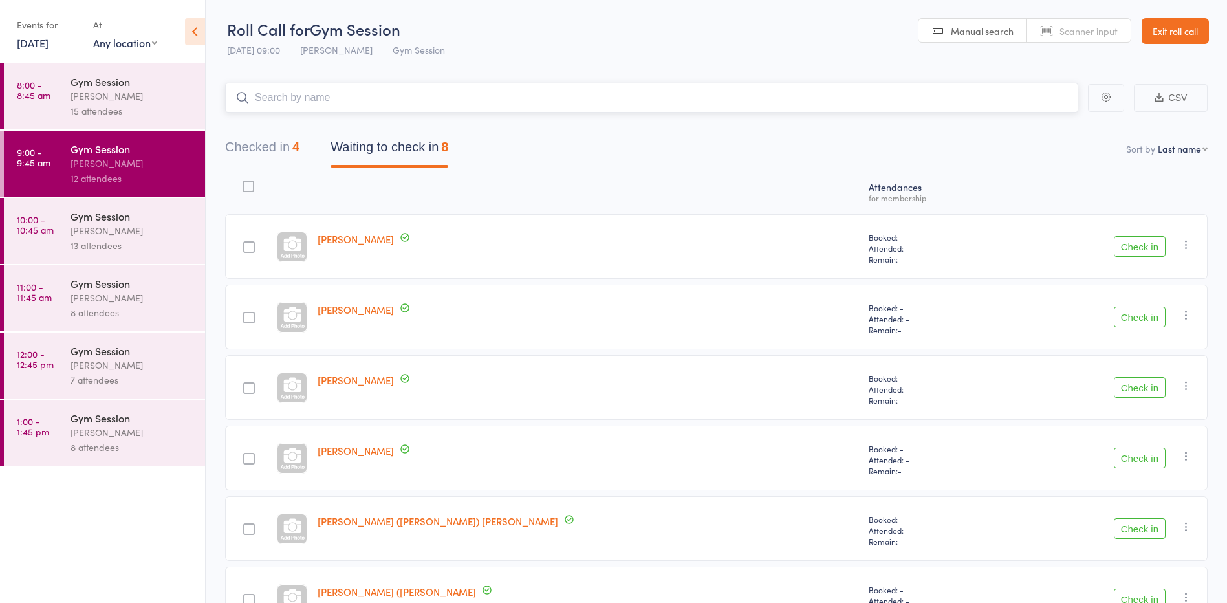
scroll to position [65, 0]
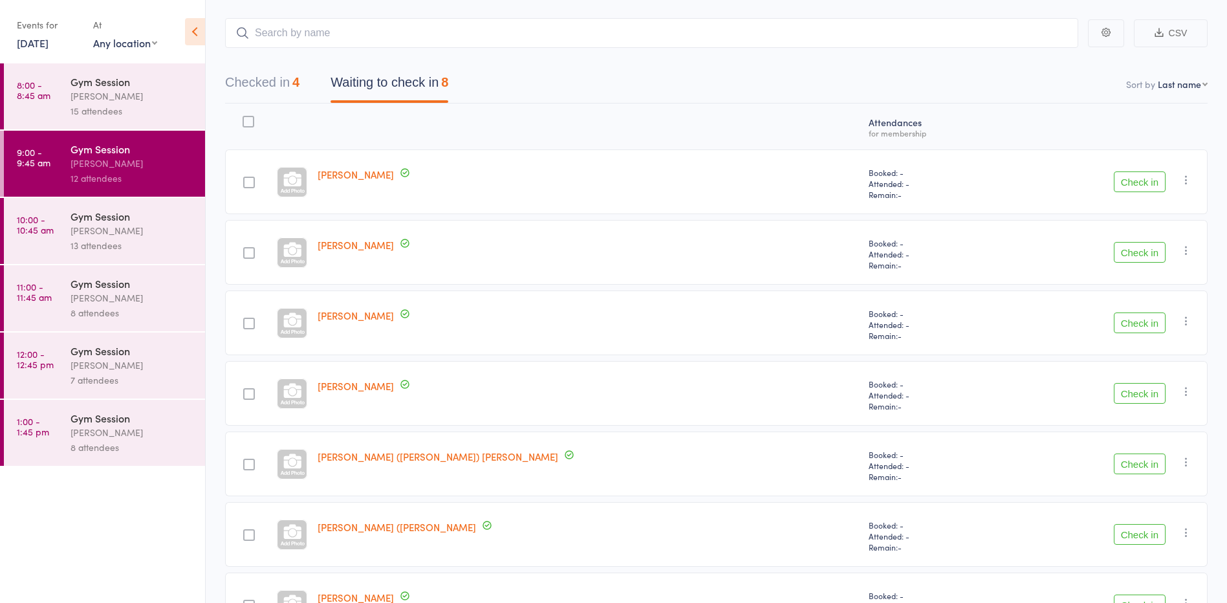
click at [1150, 186] on button "Check in" at bounding box center [1140, 181] width 52 height 21
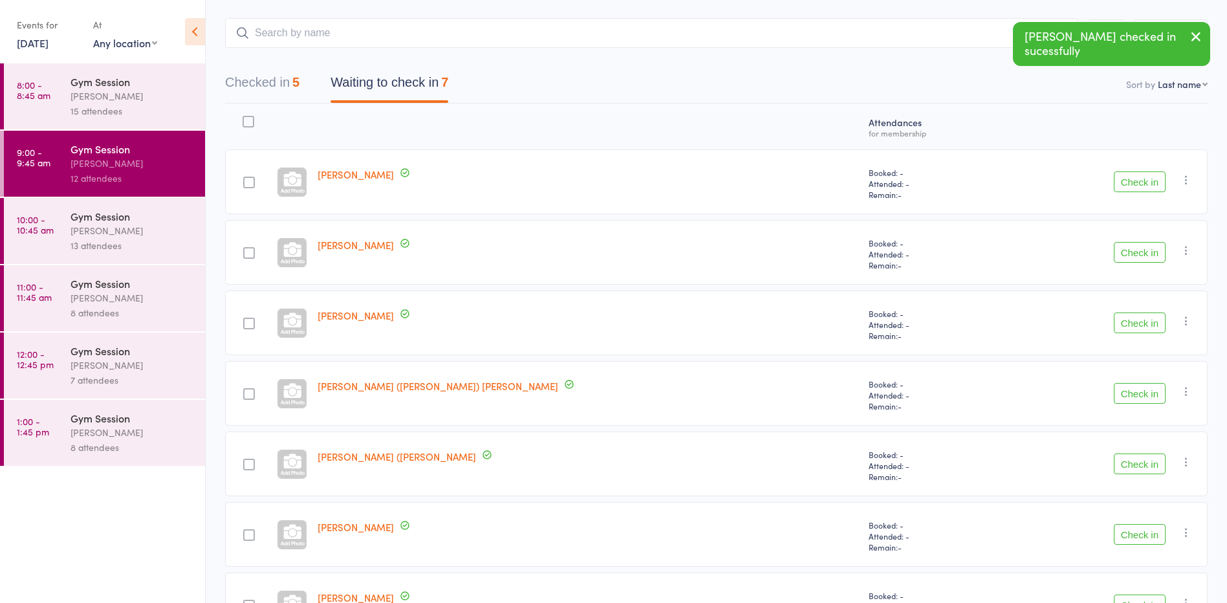
click at [1150, 186] on button "Check in" at bounding box center [1140, 181] width 52 height 21
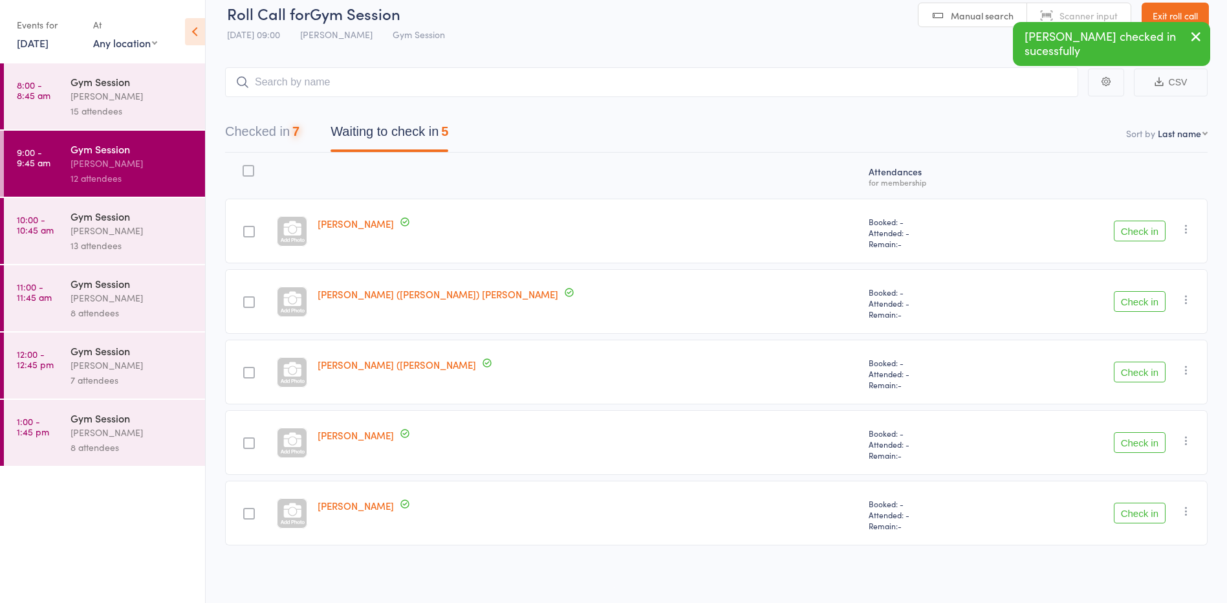
scroll to position [16, 0]
click at [1134, 239] on button "Check in" at bounding box center [1140, 231] width 52 height 21
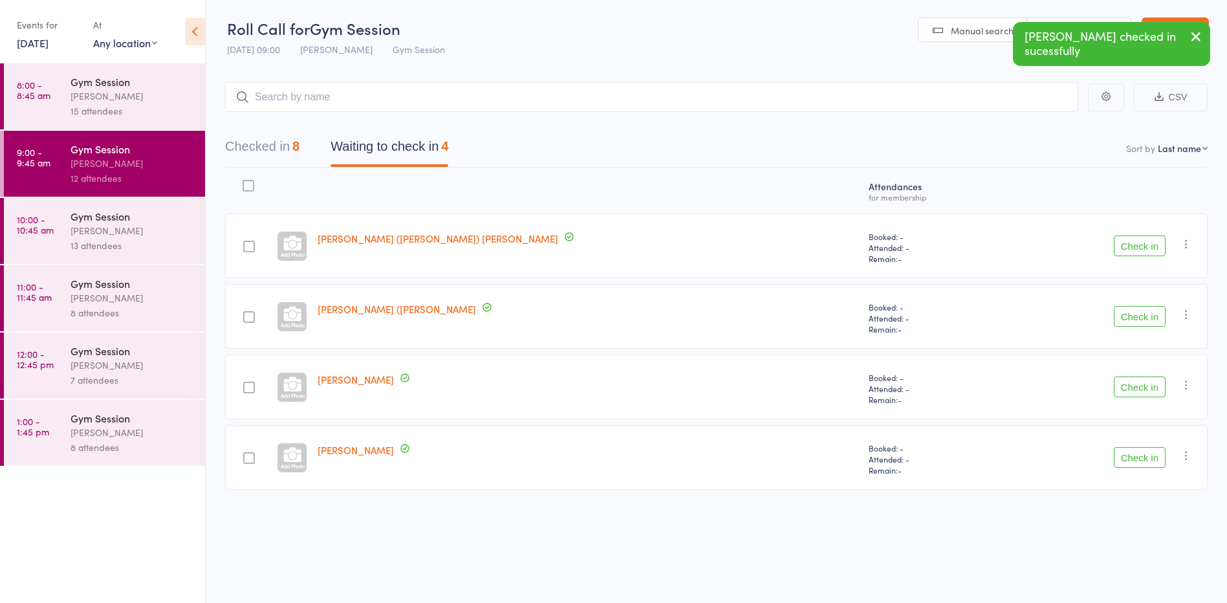
click at [1136, 248] on button "Check in" at bounding box center [1140, 245] width 52 height 21
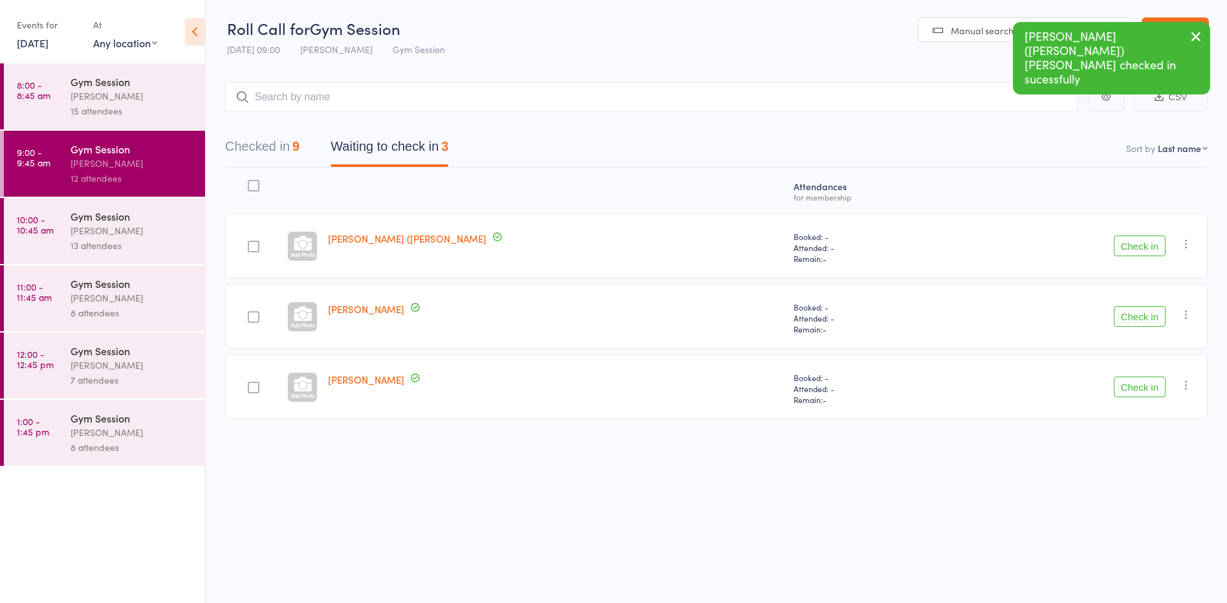
click at [1134, 240] on button "Check in" at bounding box center [1140, 245] width 52 height 21
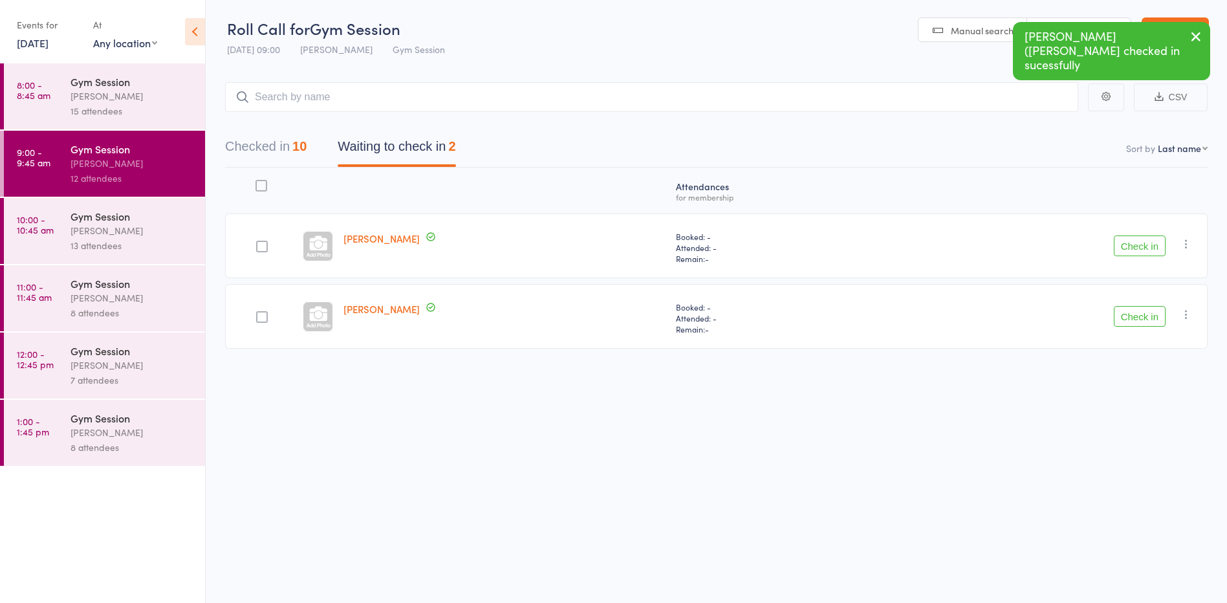
click at [1134, 240] on button "Check in" at bounding box center [1140, 245] width 52 height 21
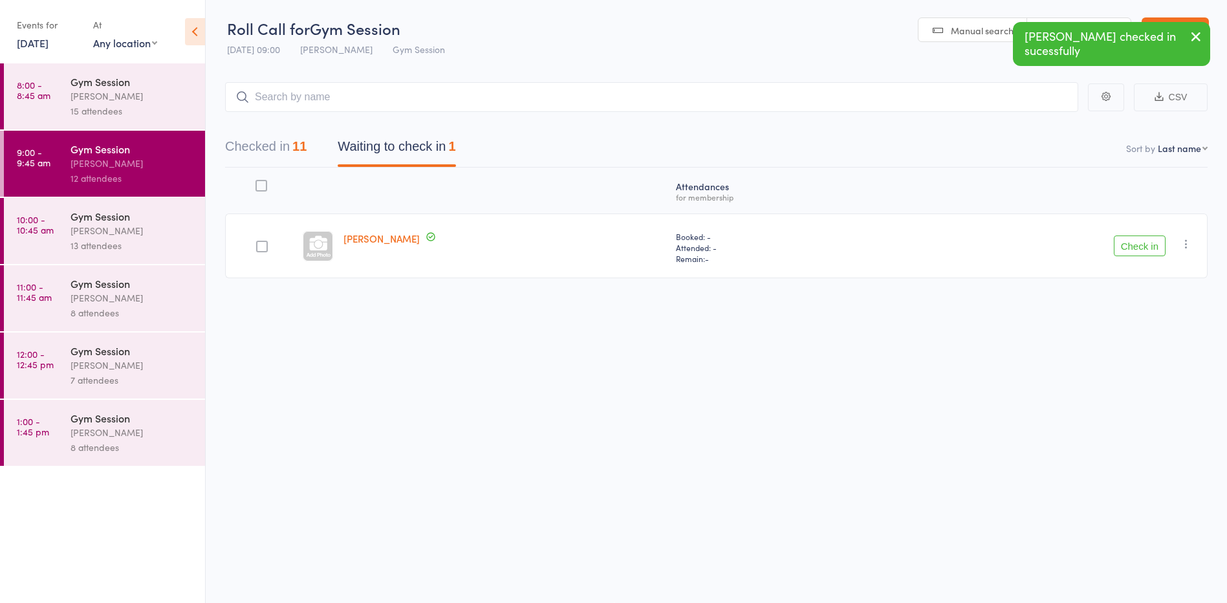
click at [1143, 250] on button "Check in" at bounding box center [1140, 245] width 52 height 21
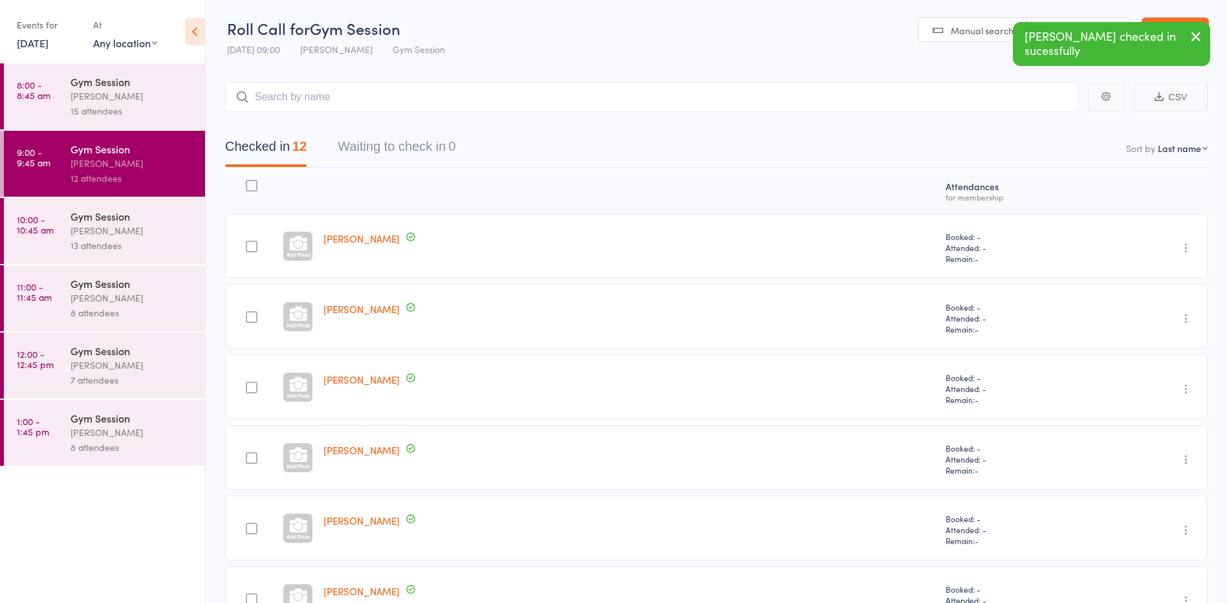
click at [65, 110] on link "8:00 - 8:45 am Gym Session Vanessa Gaynor 15 attendees" at bounding box center [104, 96] width 201 height 66
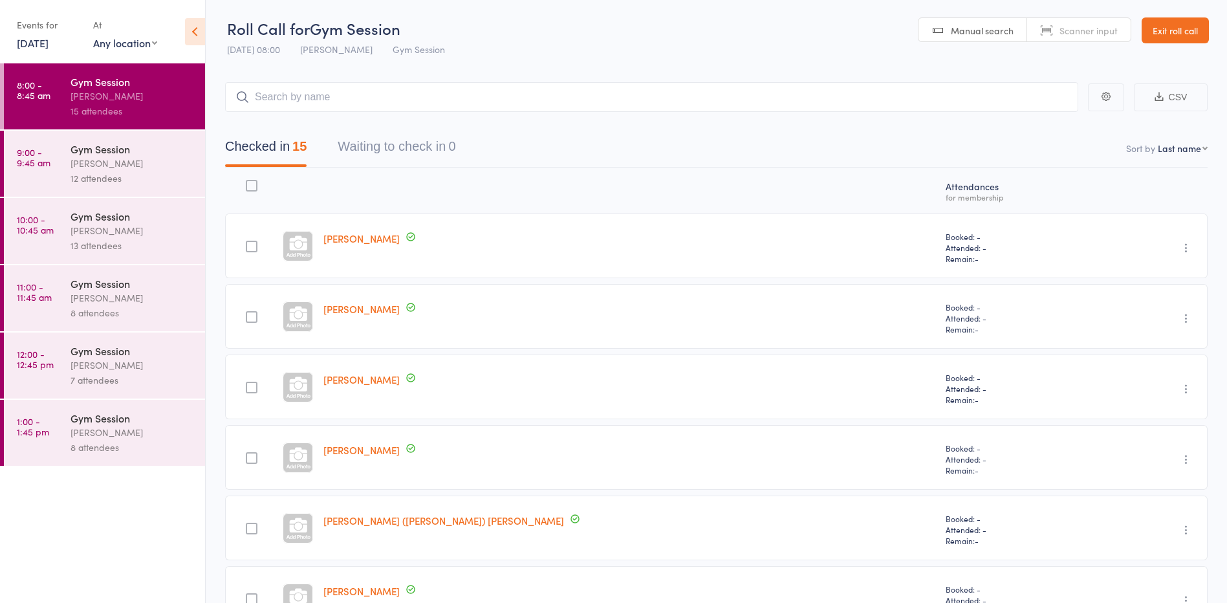
click at [1182, 25] on link "Exit roll call" at bounding box center [1175, 30] width 67 height 26
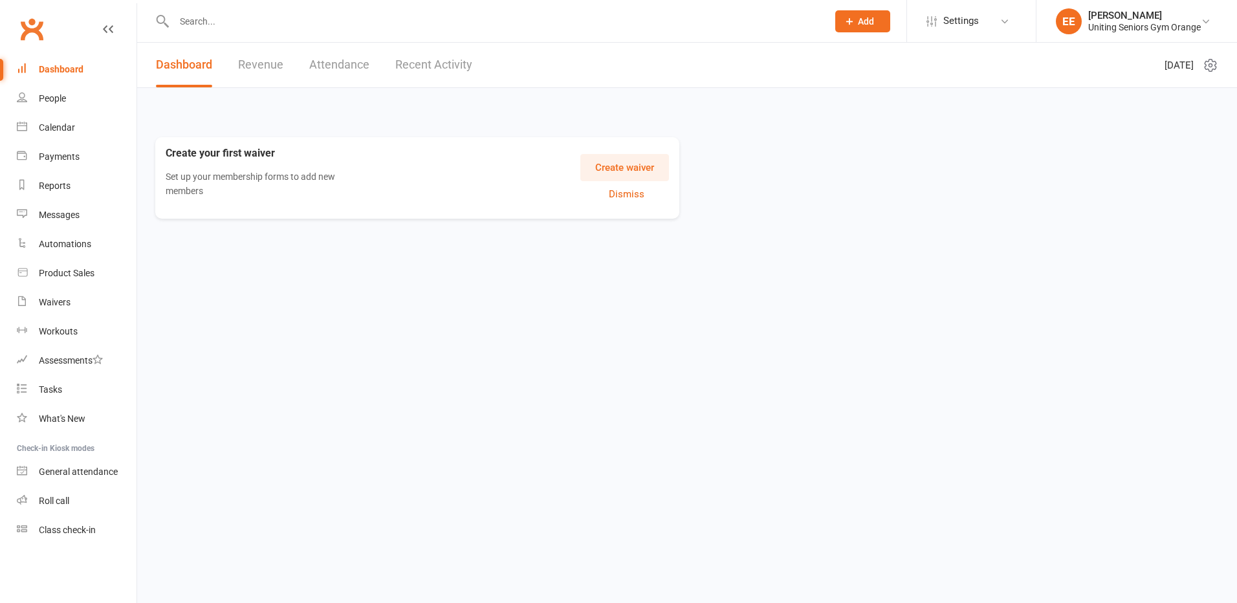
click at [367, 21] on input "text" at bounding box center [494, 21] width 648 height 18
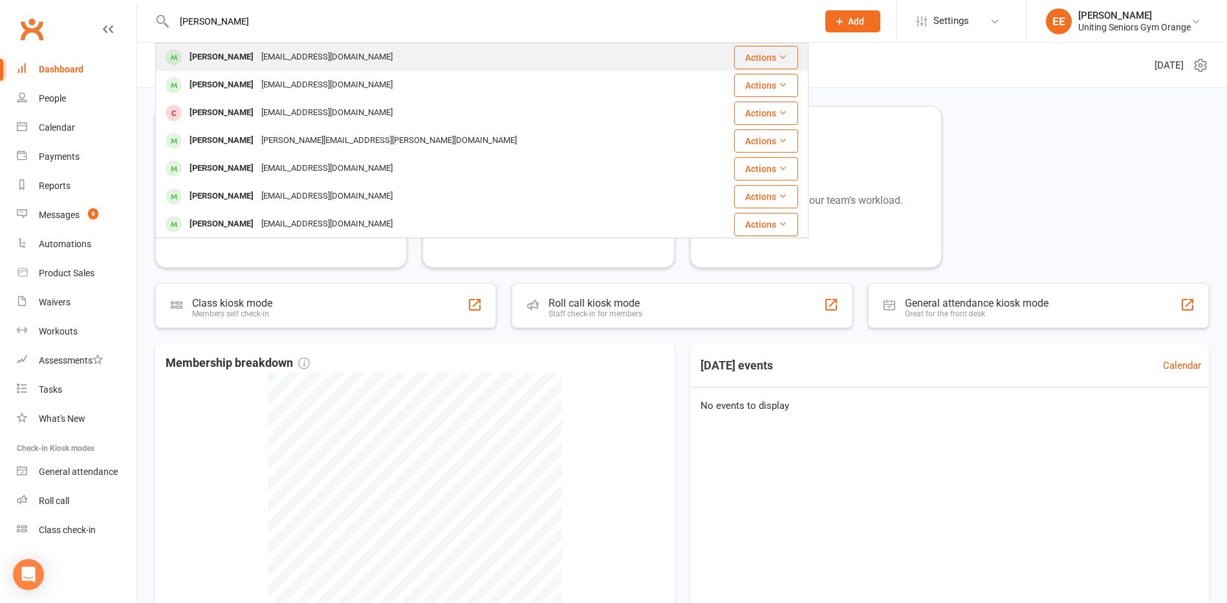
type input "helen britton"
click at [239, 47] on div "Helen Britton hbritton@tpg.com.au" at bounding box center [428, 57] width 542 height 27
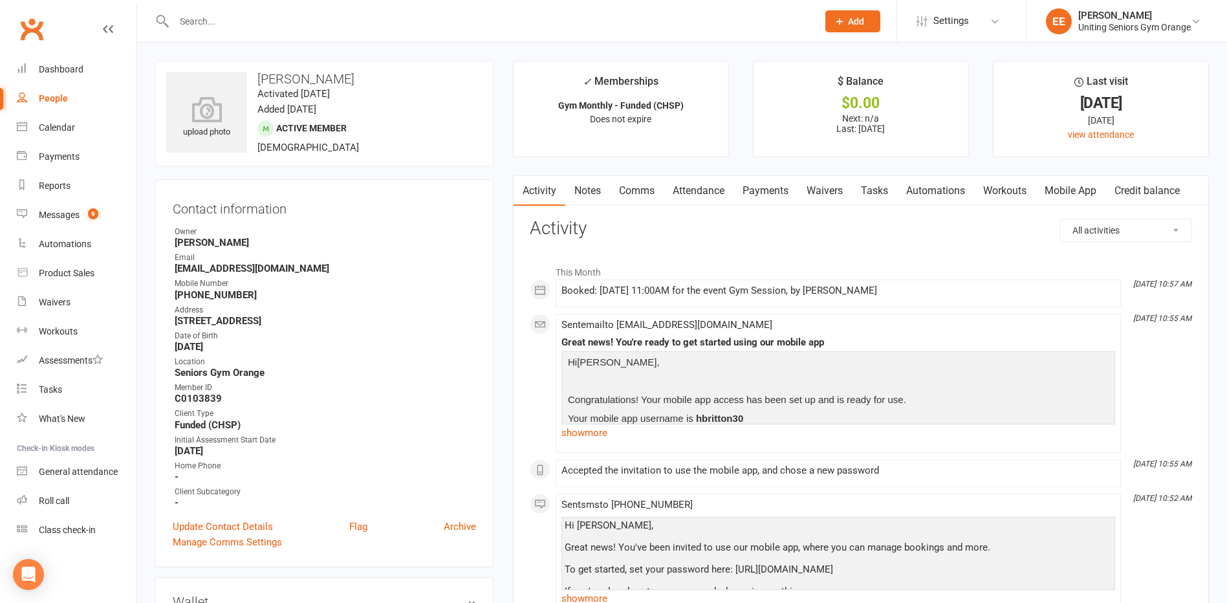
click at [243, 28] on input "text" at bounding box center [489, 21] width 638 height 18
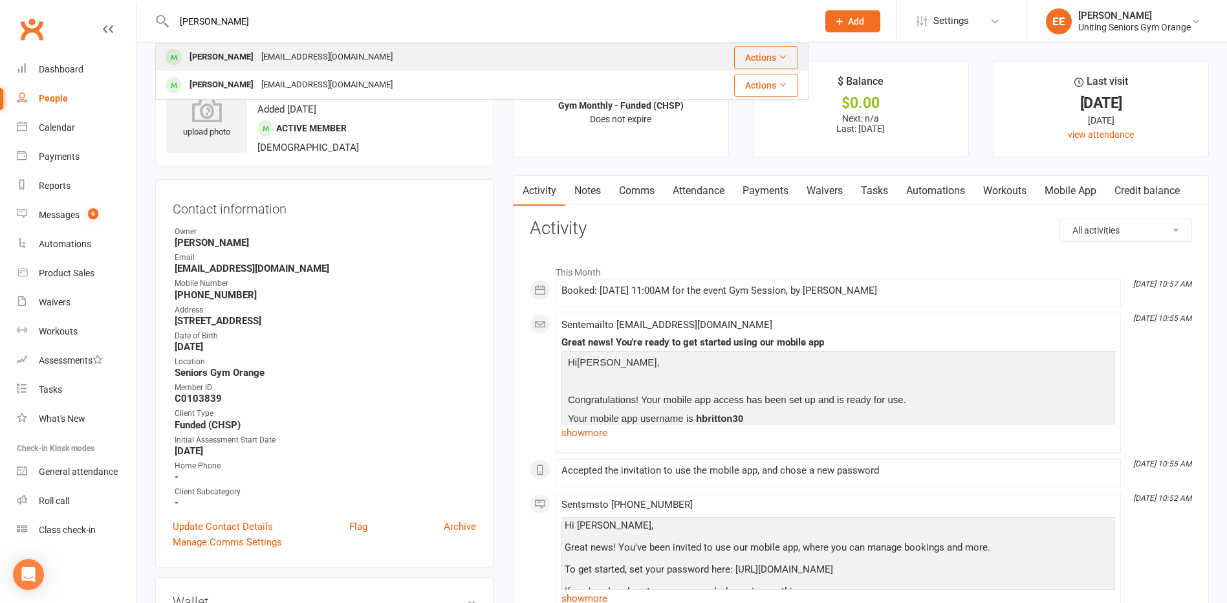
type input "lydia smith"
click at [257, 56] on div "lydiasmith1066@gmail.com" at bounding box center [326, 57] width 139 height 19
